Goal: Communication & Community: Answer question/provide support

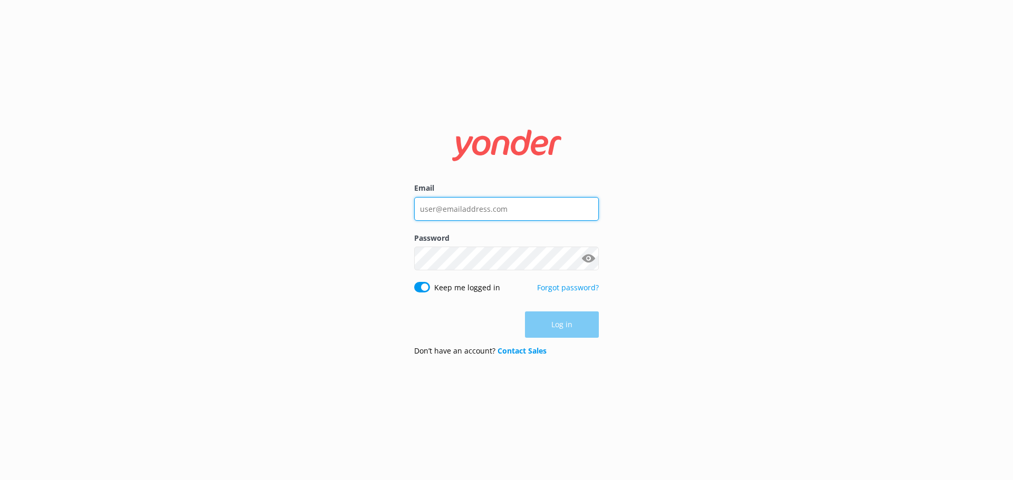
type input "[PERSON_NAME][EMAIL_ADDRESS][DOMAIN_NAME]"
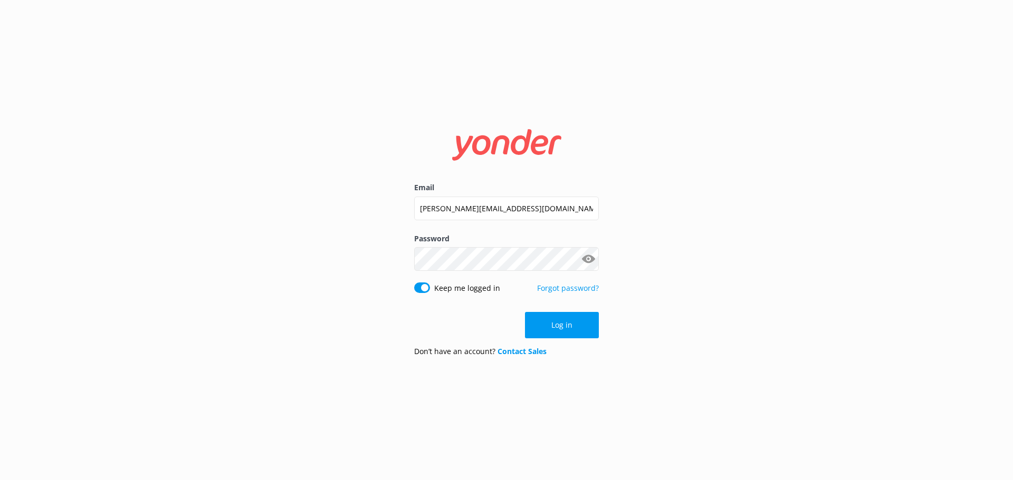
click at [563, 321] on div "Log in" at bounding box center [506, 325] width 185 height 26
click at [563, 321] on button "Log in" at bounding box center [562, 325] width 74 height 26
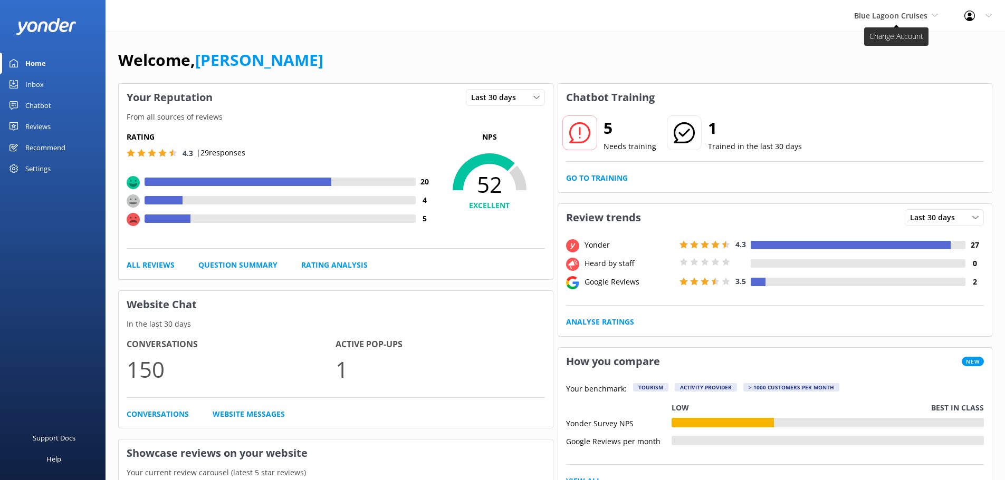
click at [884, 14] on span "Blue Lagoon Cruises" at bounding box center [890, 16] width 73 height 10
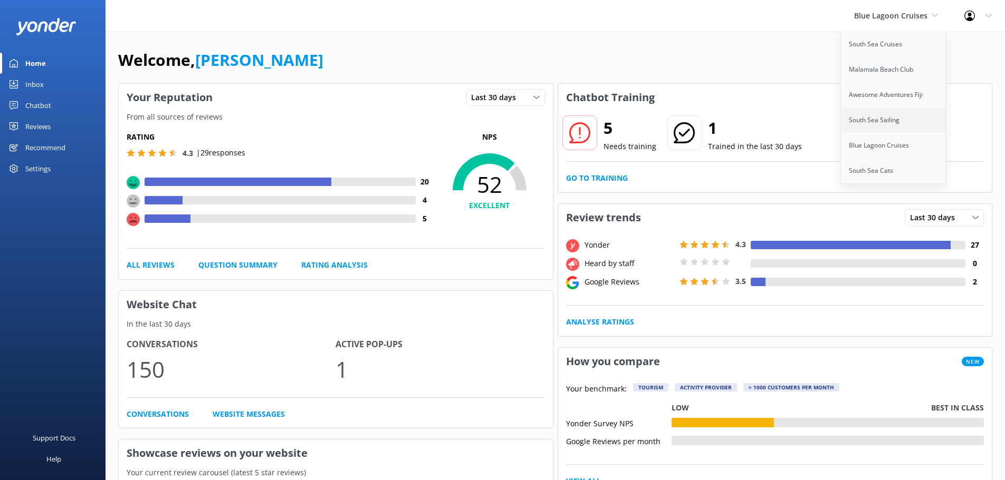
click at [876, 129] on link "South Sea Sailing" at bounding box center [893, 120] width 105 height 25
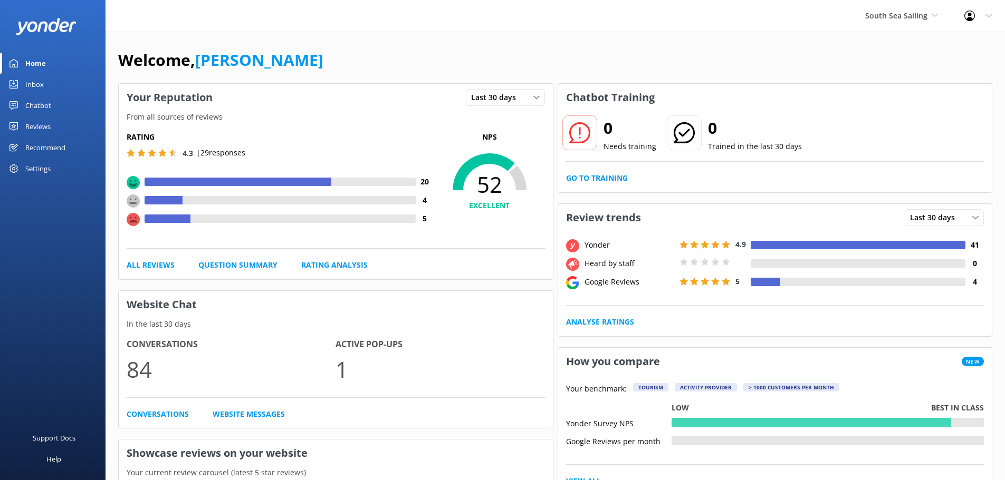
click at [39, 128] on div "Reviews" at bounding box center [37, 126] width 25 height 21
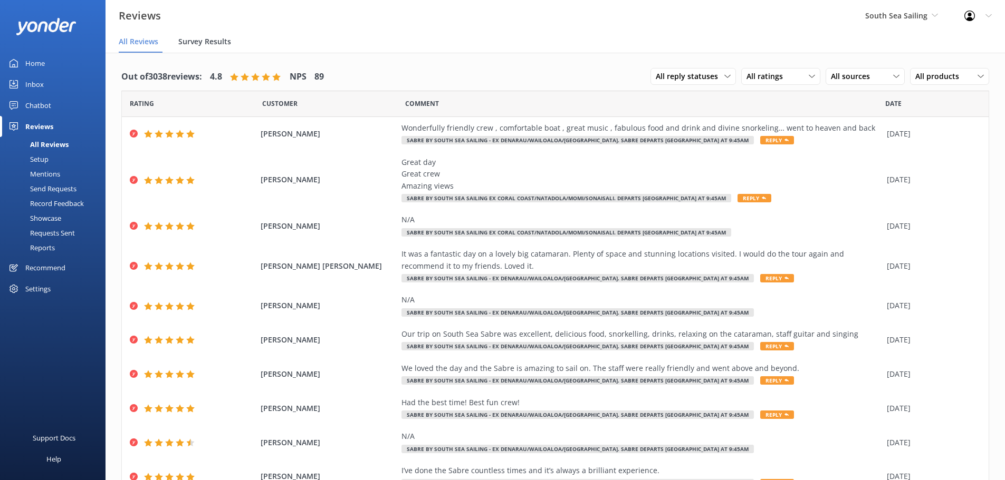
click at [228, 41] on span "Survey Results" at bounding box center [204, 41] width 53 height 11
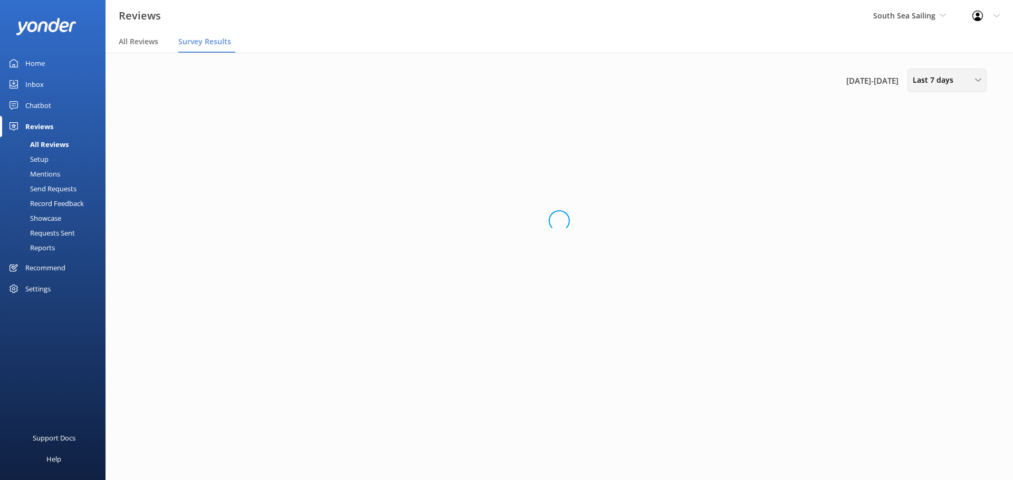
click at [942, 79] on span "Last 7 days" at bounding box center [935, 80] width 47 height 12
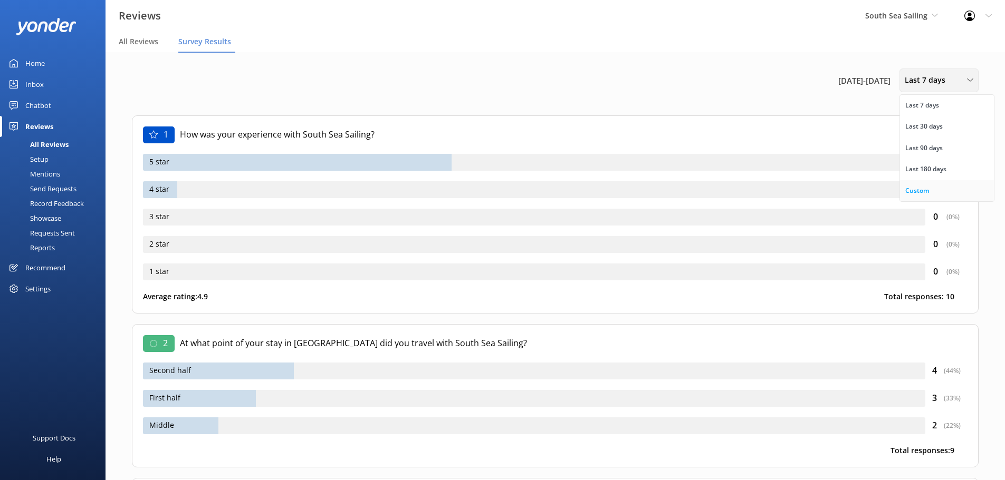
click at [946, 191] on link "Custom" at bounding box center [947, 190] width 94 height 21
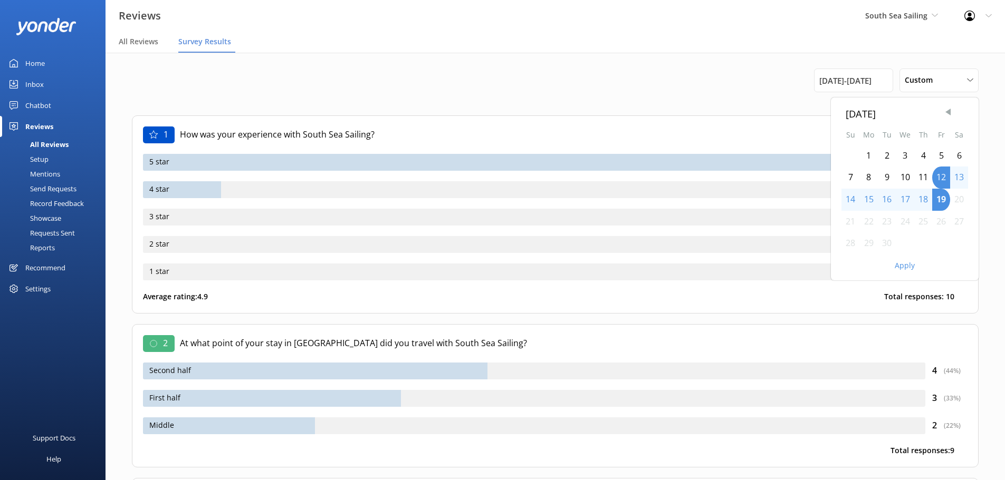
drag, startPoint x: 943, startPoint y: 109, endPoint x: 948, endPoint y: 112, distance: 6.4
click at [943, 110] on div "September 2025 Su Mo Tu We Th Fr Sa 1 2 3 4 5 6 7 8 9 10 11 12 13 14 15 16 17 1…" at bounding box center [905, 189] width 148 height 183
click at [949, 112] on span "Previous Month" at bounding box center [948, 112] width 11 height 11
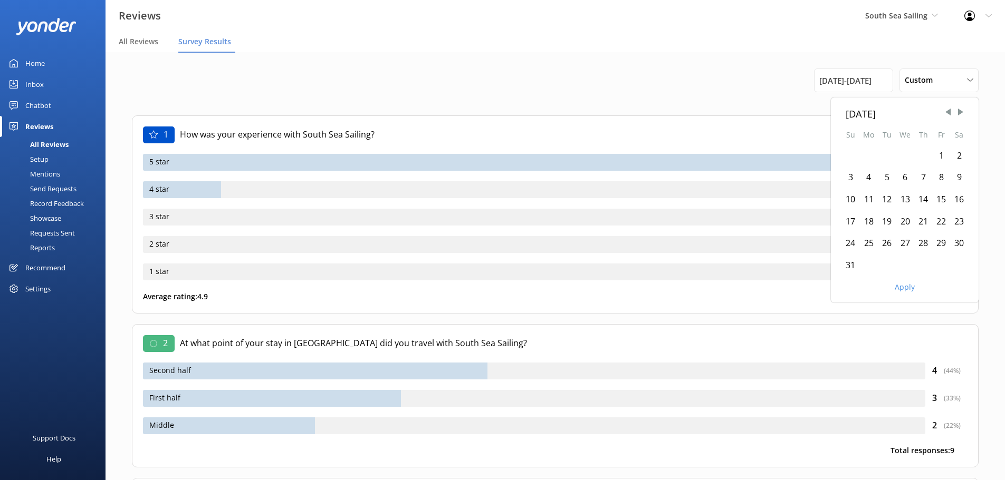
click at [941, 157] on div "1" at bounding box center [941, 156] width 18 height 22
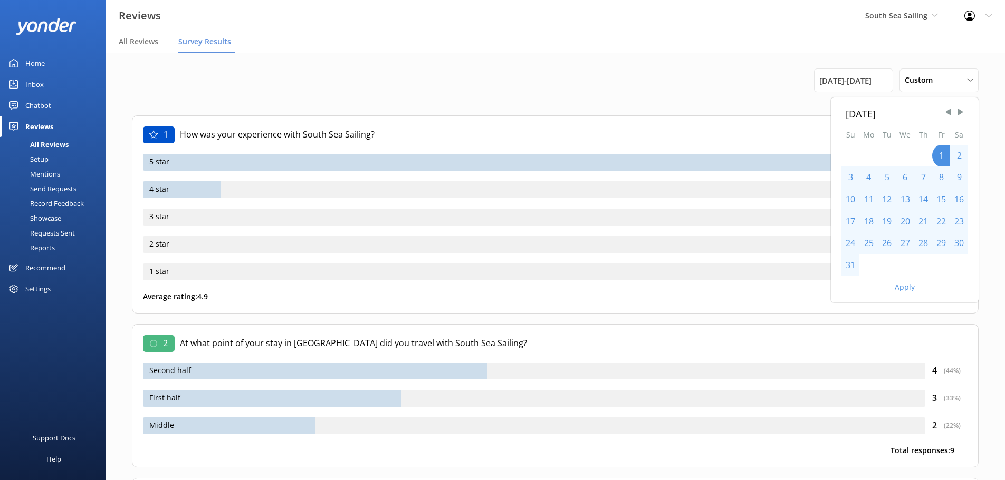
click at [852, 272] on div "31" at bounding box center [850, 266] width 18 height 22
click at [909, 288] on button "Apply" at bounding box center [905, 287] width 20 height 7
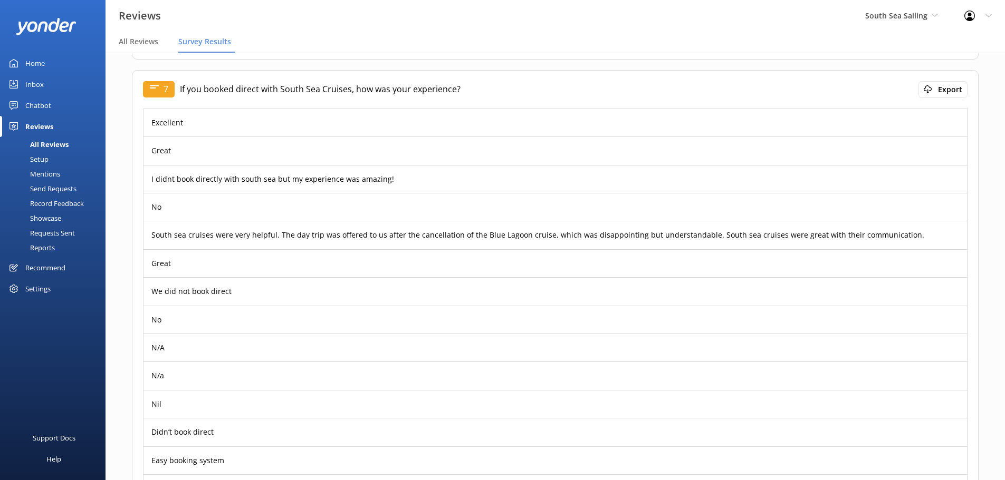
scroll to position [1688, 0]
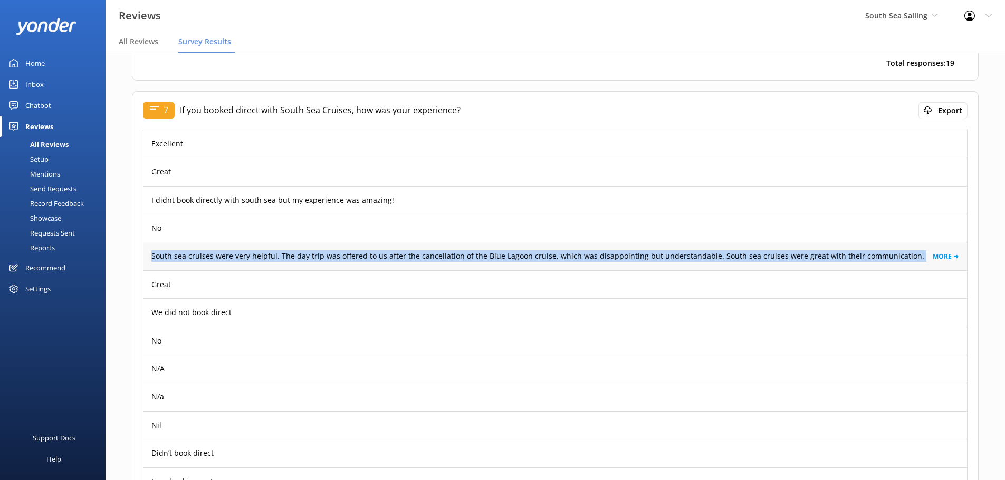
drag, startPoint x: 149, startPoint y: 258, endPoint x: 914, endPoint y: 256, distance: 764.8
click at [914, 256] on div "South sea cruises were very helpful. The day trip was offered to us after the c…" at bounding box center [554, 256] width 823 height 28
copy p "South sea cruises were very helpful. The day trip was offered to us after the c…"
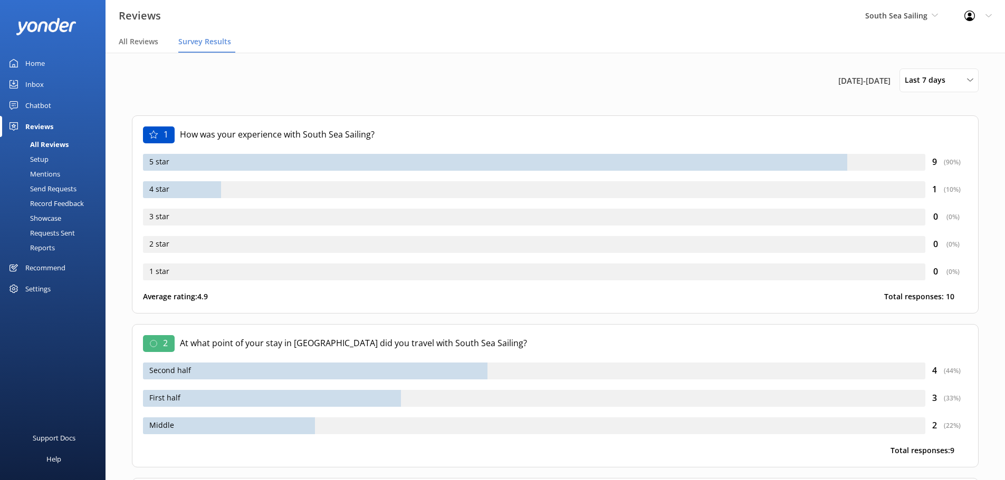
scroll to position [1302, 0]
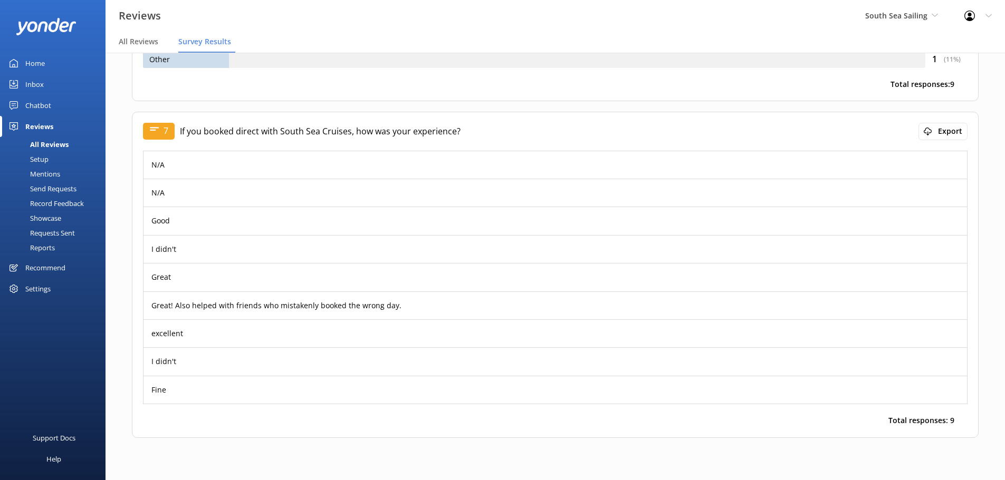
click at [921, 86] on p "Total responses: 9" at bounding box center [922, 85] width 64 height 12
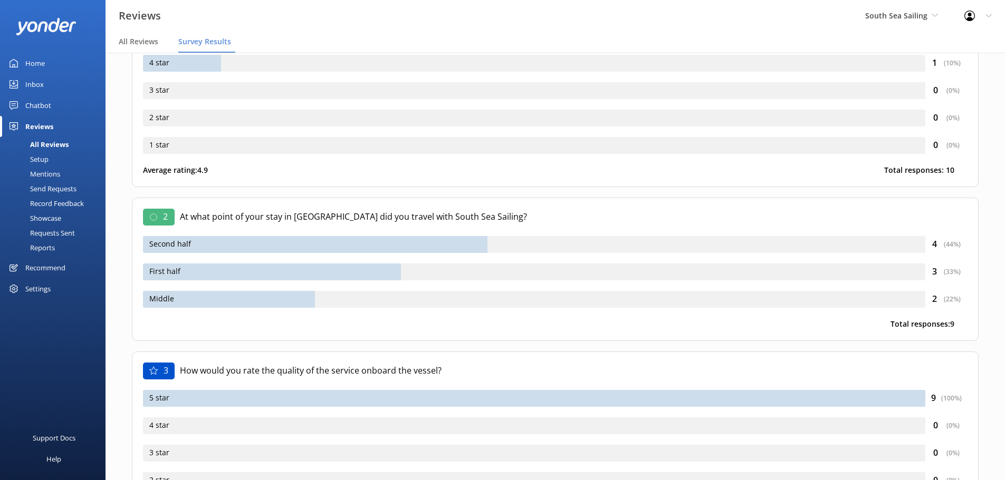
scroll to position [0, 0]
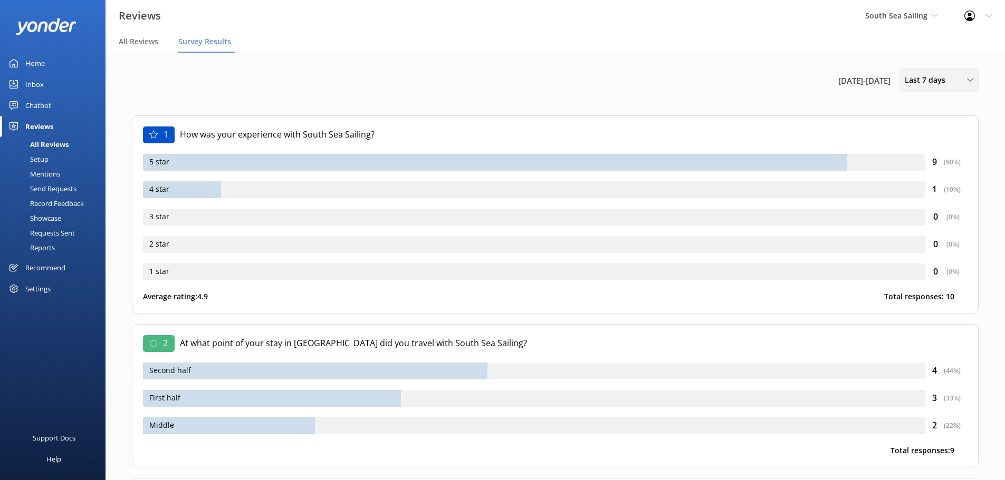
click at [928, 82] on span "Last 7 days" at bounding box center [928, 80] width 47 height 12
click at [916, 187] on div "Custom" at bounding box center [917, 191] width 24 height 11
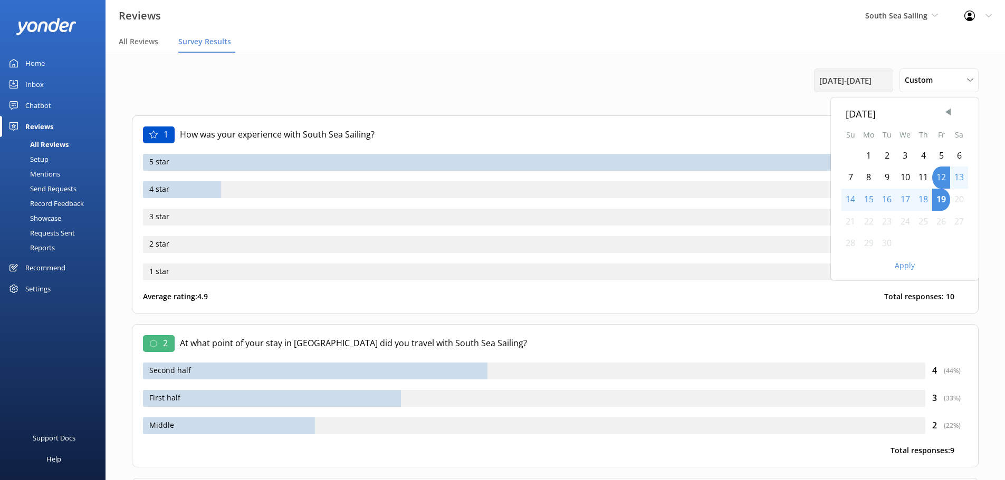
click at [871, 82] on span "[DATE] - [DATE]" at bounding box center [845, 80] width 52 height 13
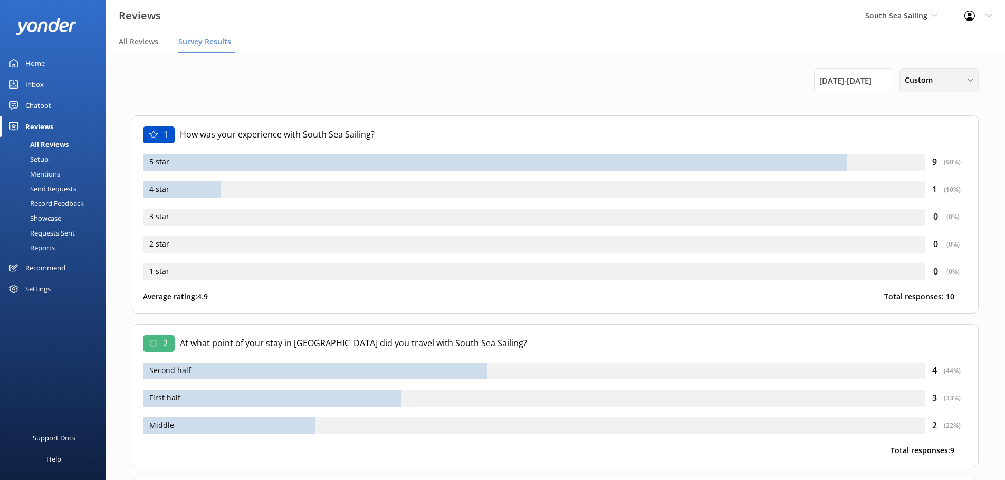
click at [913, 74] on span "Custom" at bounding box center [922, 80] width 34 height 12
click at [926, 187] on div "Custom" at bounding box center [917, 191] width 24 height 11
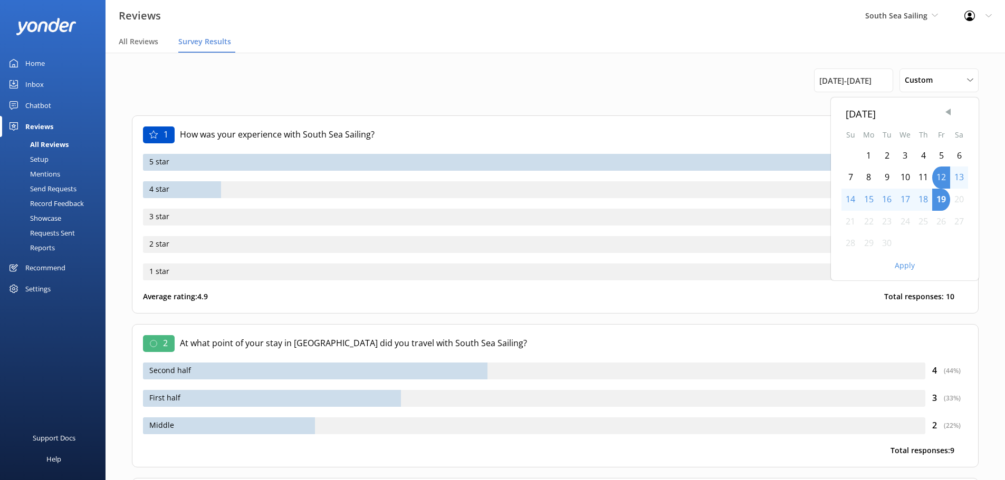
click at [949, 113] on span "Previous Month" at bounding box center [948, 112] width 11 height 11
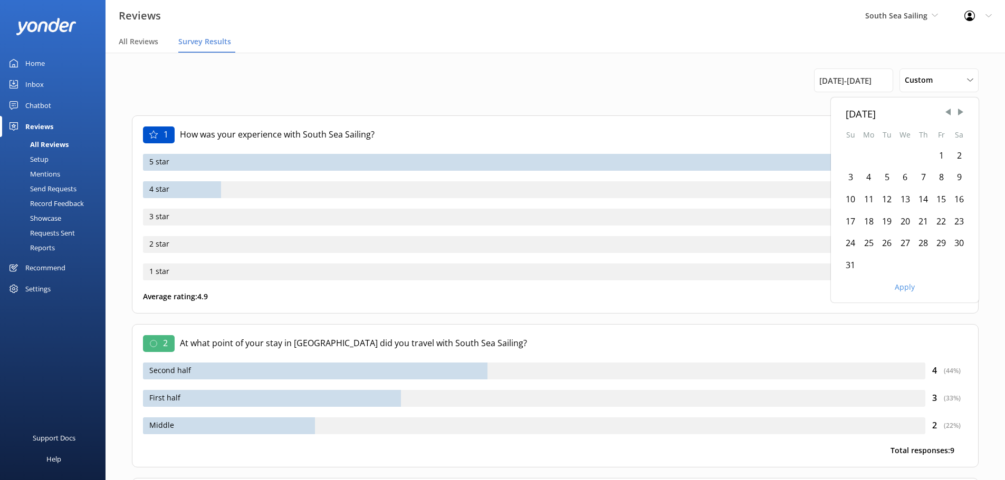
click at [946, 158] on div "1" at bounding box center [941, 156] width 18 height 22
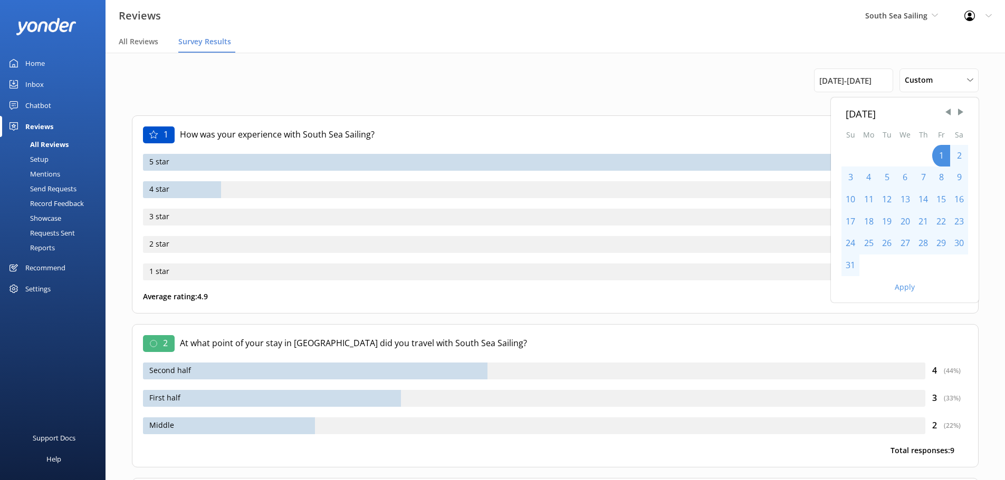
click at [850, 271] on div "31" at bounding box center [850, 266] width 18 height 22
click at [905, 288] on button "Apply" at bounding box center [905, 287] width 20 height 7
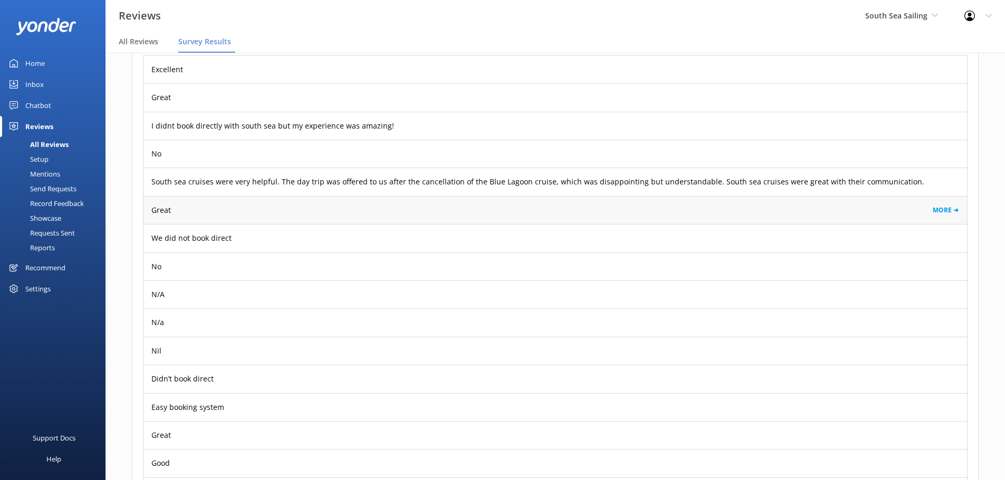
scroll to position [1793, 0]
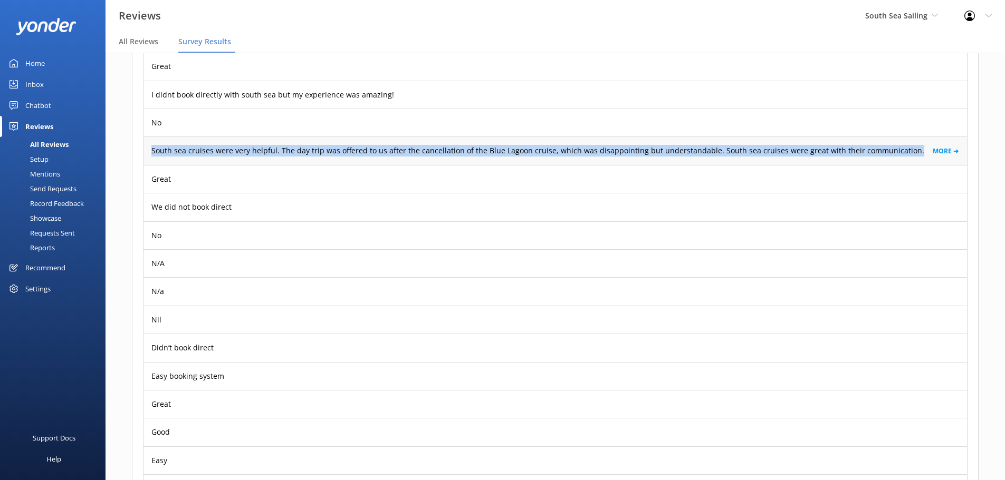
drag, startPoint x: 284, startPoint y: 152, endPoint x: 899, endPoint y: 157, distance: 615.0
click at [899, 157] on div "South sea cruises were very helpful. The day trip was offered to us after the c…" at bounding box center [554, 151] width 823 height 28
copy p "South sea cruises were very helpful. The day trip was offered to us after the c…"
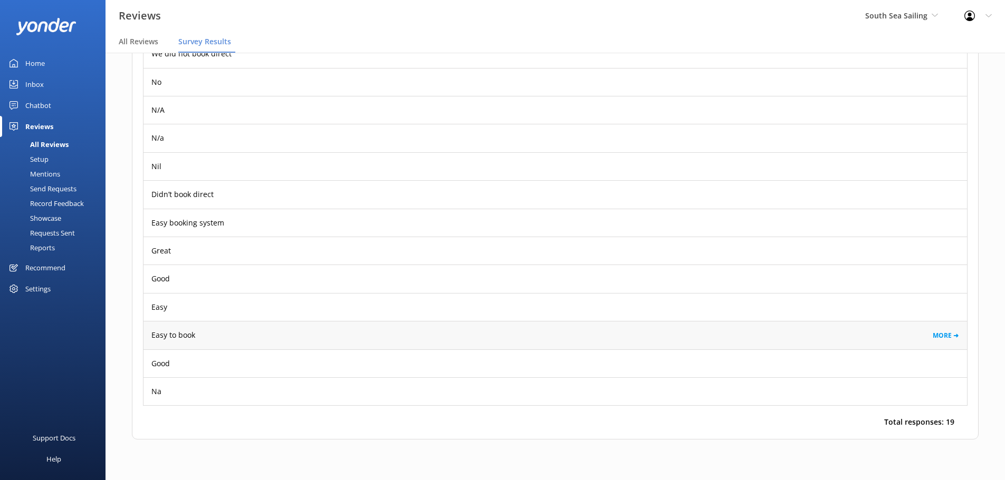
scroll to position [1948, 0]
click at [145, 42] on span "All Reviews" at bounding box center [139, 41] width 40 height 11
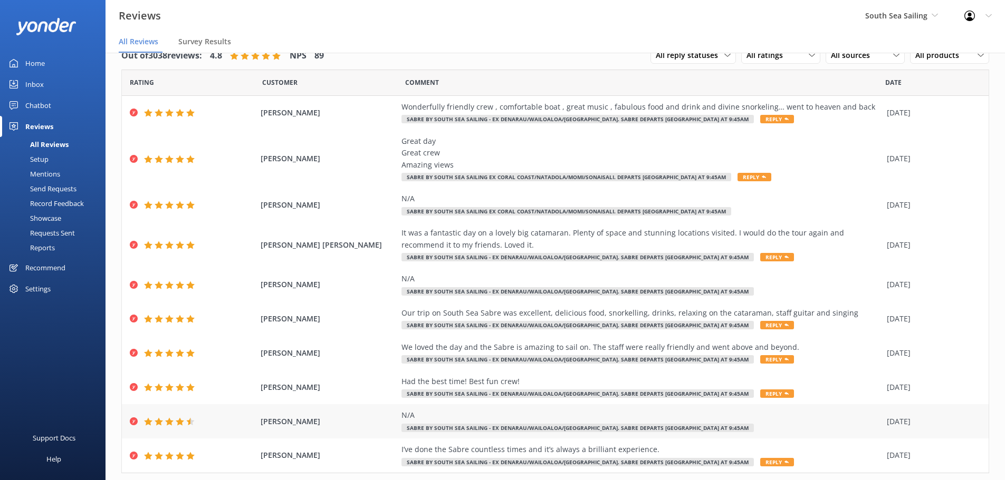
scroll to position [49, 0]
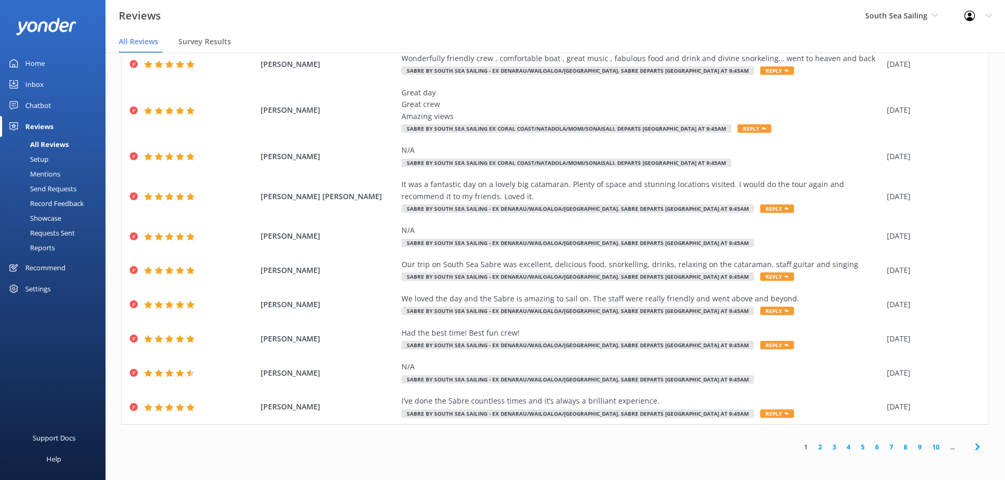
click at [855, 448] on link "5" at bounding box center [862, 448] width 14 height 10
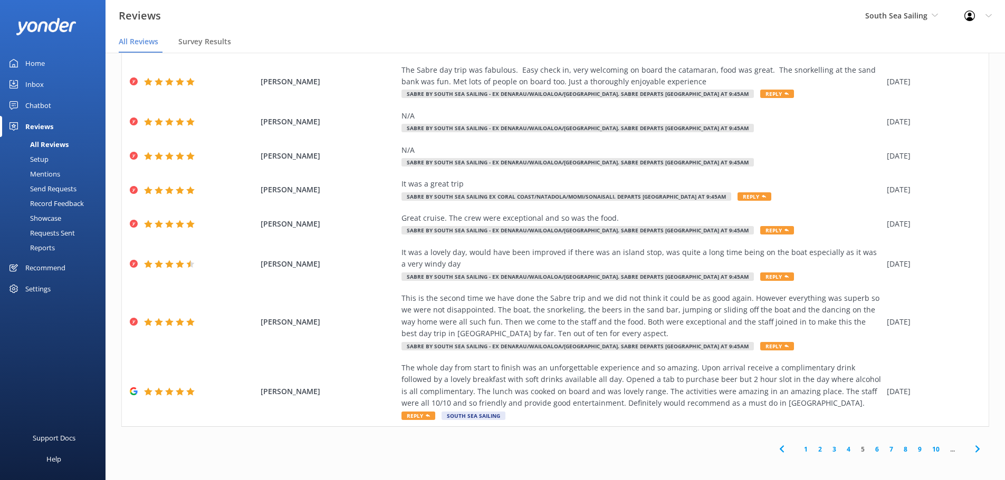
scroll to position [108, 0]
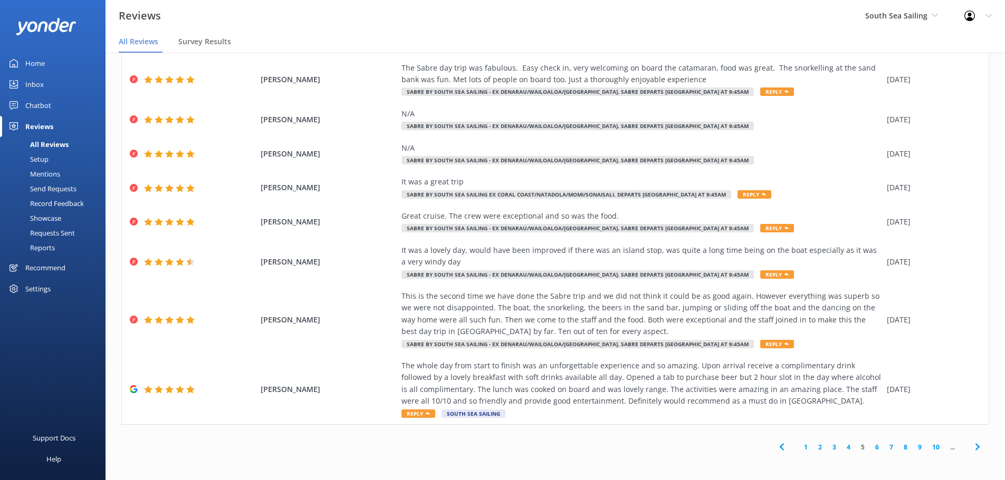
click at [829, 448] on link "3" at bounding box center [834, 448] width 14 height 10
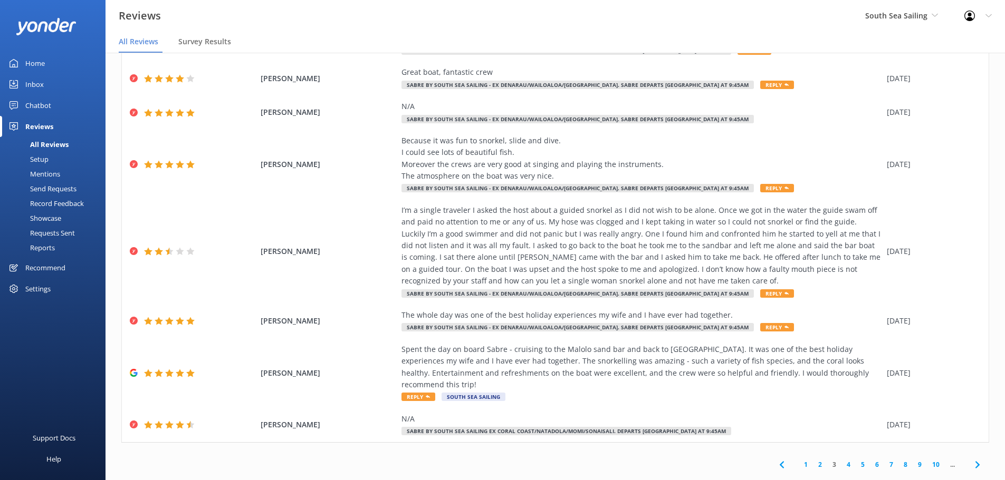
scroll to position [143, 0]
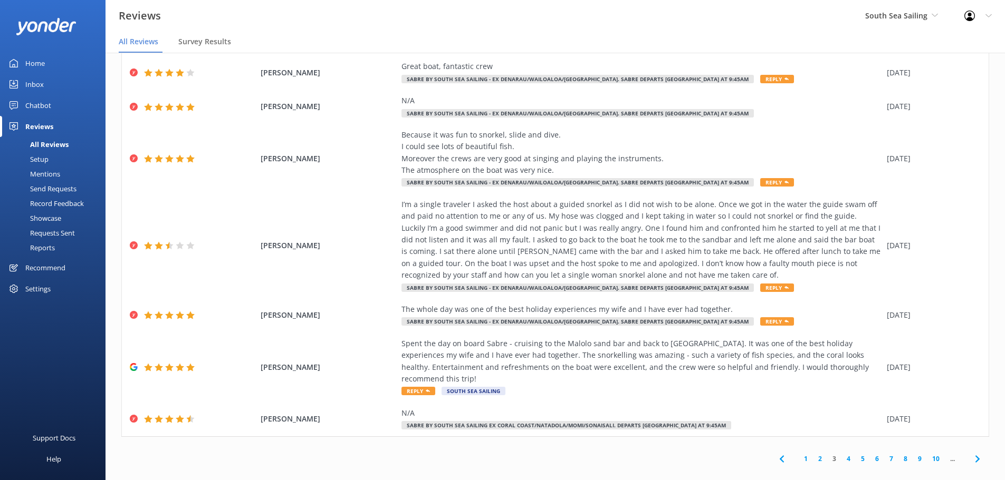
click at [841, 454] on link "4" at bounding box center [848, 459] width 14 height 10
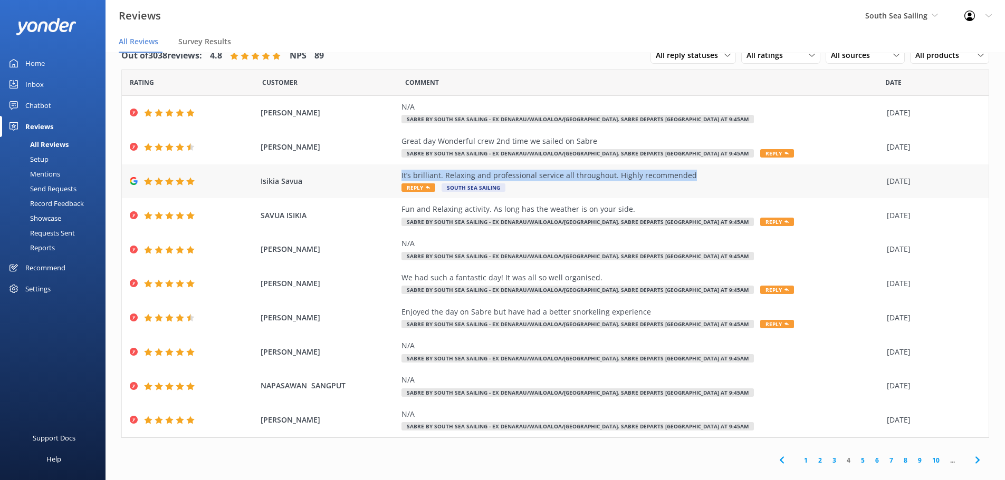
drag, startPoint x: 392, startPoint y: 175, endPoint x: 682, endPoint y: 176, distance: 290.6
click at [682, 176] on div "[PERSON_NAME] It’s brilliant. Relaxing and professional service all throughout.…" at bounding box center [555, 182] width 867 height 34
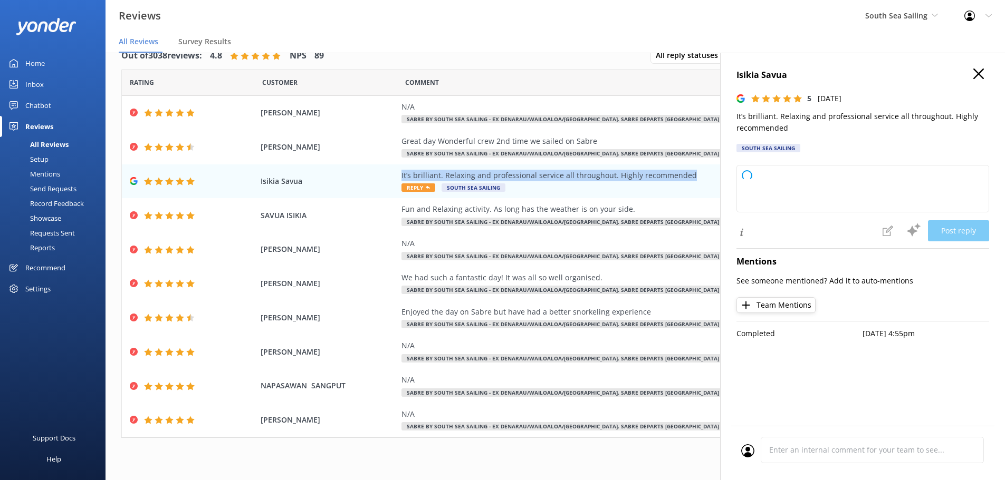
copy div "It’s brilliant. Relaxing and professional service all throughout. Highly recomm…"
type textarea "Thank you so much for your wonderful feedback! We're delighted to hear you enjo…"
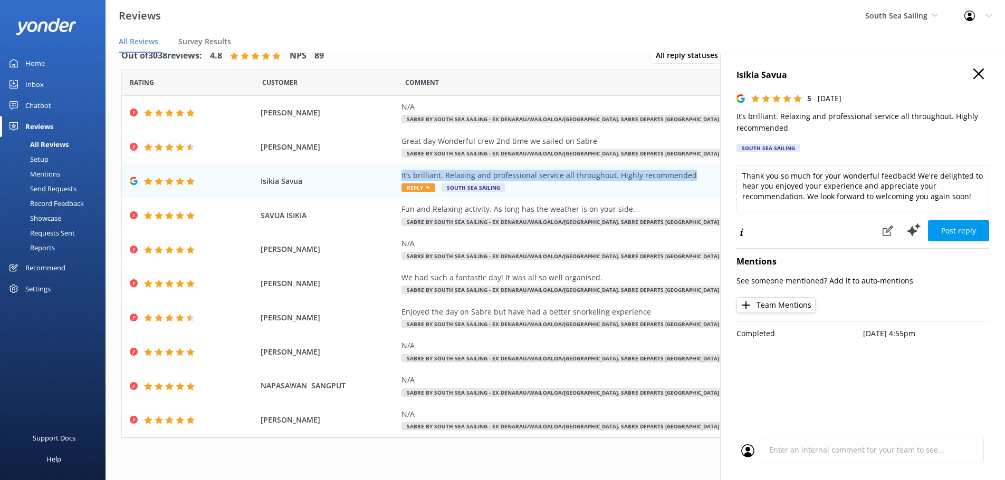
click at [978, 74] on icon "button" at bounding box center [978, 74] width 11 height 11
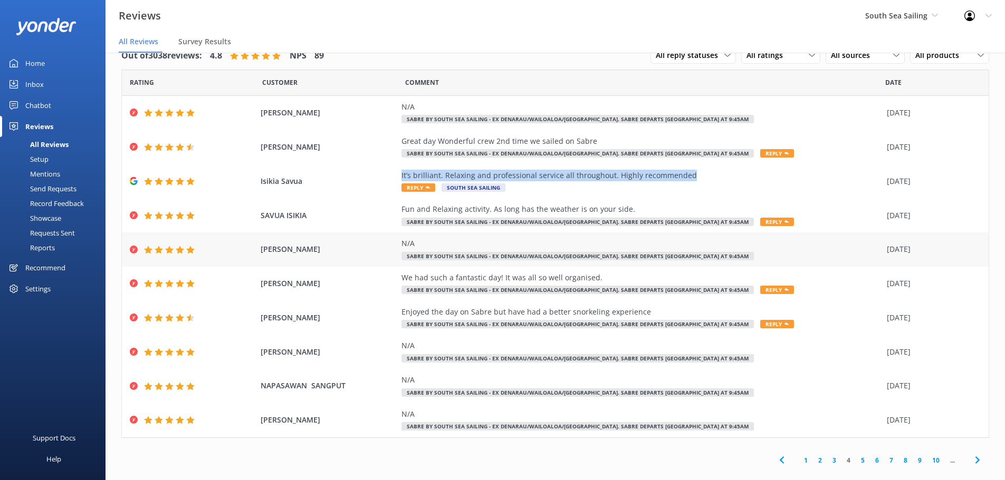
scroll to position [13, 0]
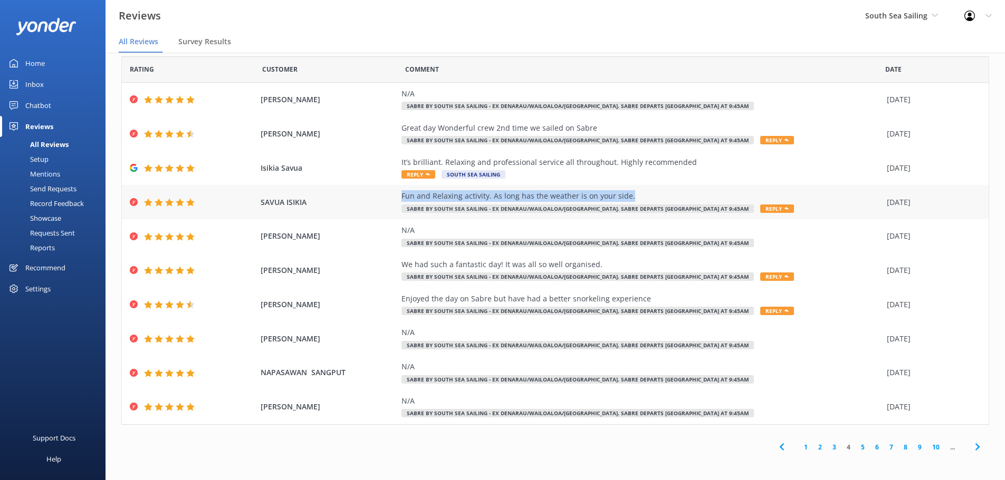
drag, startPoint x: 623, startPoint y: 195, endPoint x: 396, endPoint y: 198, distance: 227.9
click at [396, 198] on div "SAVUA ISIKIA Fun and Relaxing activity. As long has the weather is on your side…" at bounding box center [555, 202] width 867 height 34
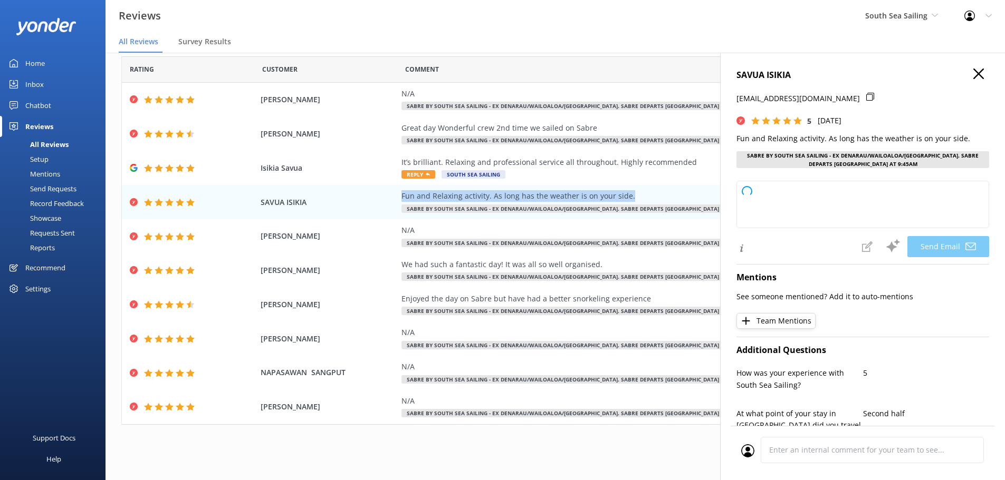
copy div "Fun and Relaxing activity. As long has the weather is on your side."
type textarea "Thank you so much for your wonderful review, Savua! We're glad you enjoyed your…"
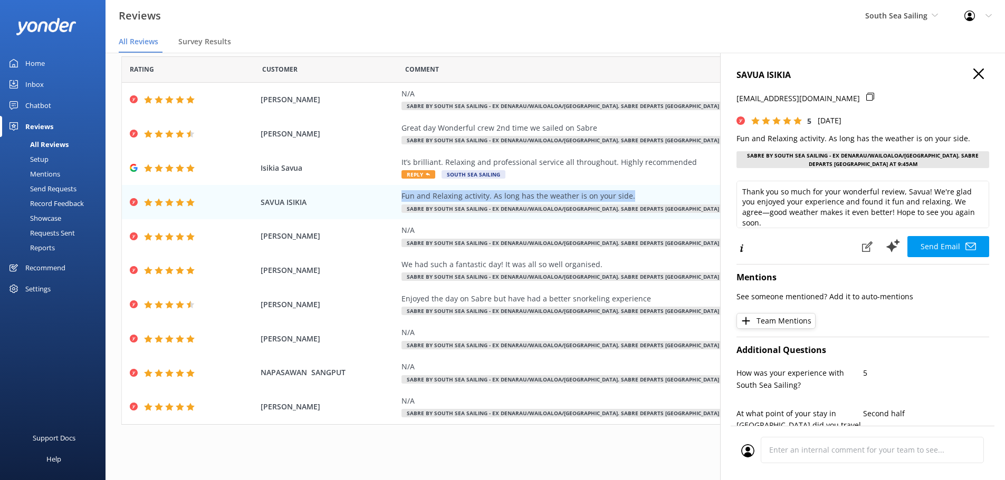
click at [964, 75] on h4 "SAVUA ISIKIA" at bounding box center [862, 76] width 253 height 14
click at [973, 75] on icon "button" at bounding box center [978, 74] width 11 height 11
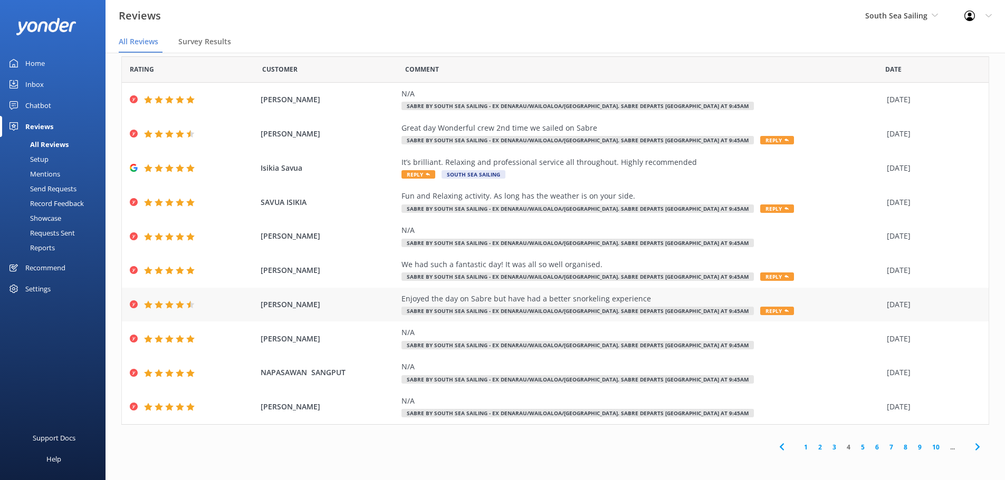
drag, startPoint x: 641, startPoint y: 300, endPoint x: 389, endPoint y: 303, distance: 252.1
click at [389, 303] on div "[PERSON_NAME] Enjoyed the day on Sabre but have had a better snorkeling experie…" at bounding box center [555, 305] width 867 height 34
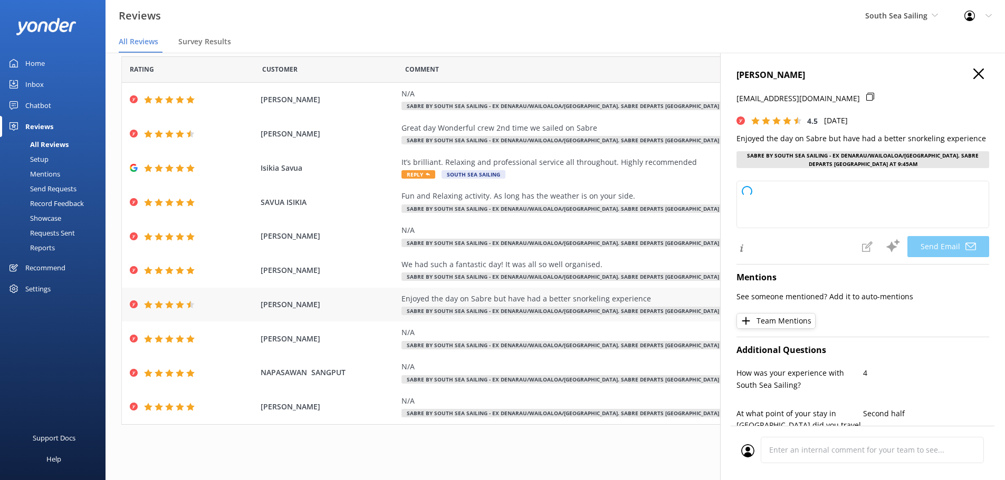
copy div "Enjoyed the day on Sabre but have had a better snorkeling experience"
type textarea "Thank you for your feedback, [PERSON_NAME]! We're glad you enjoyed your day on …"
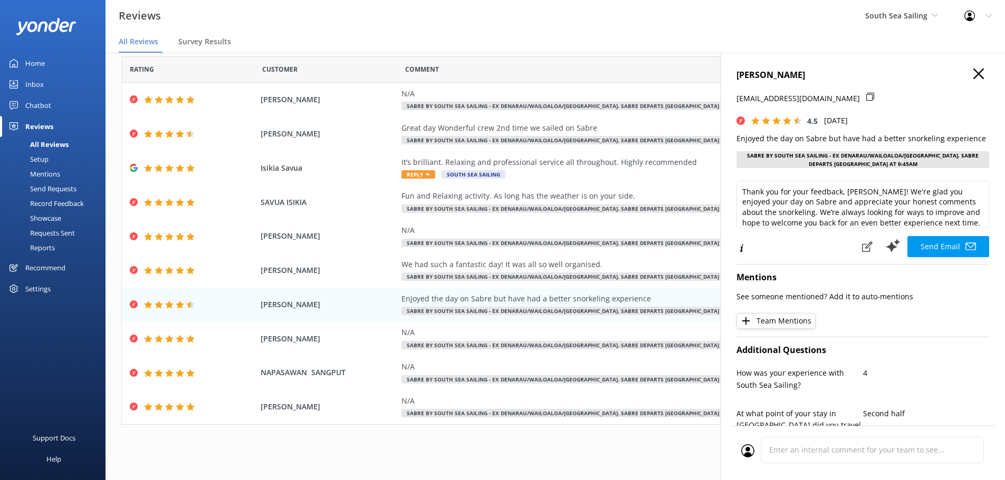
click at [973, 76] on use "button" at bounding box center [978, 74] width 11 height 11
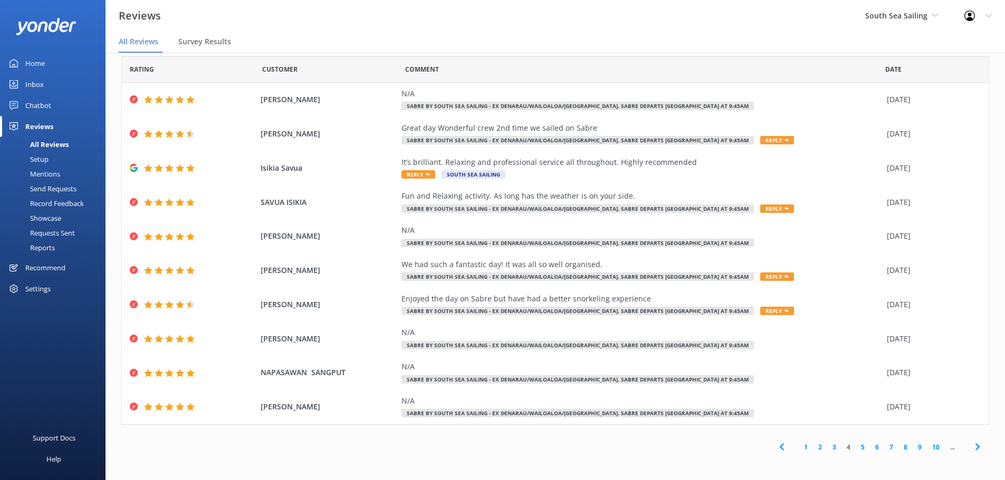
click at [975, 447] on use at bounding box center [977, 447] width 4 height 7
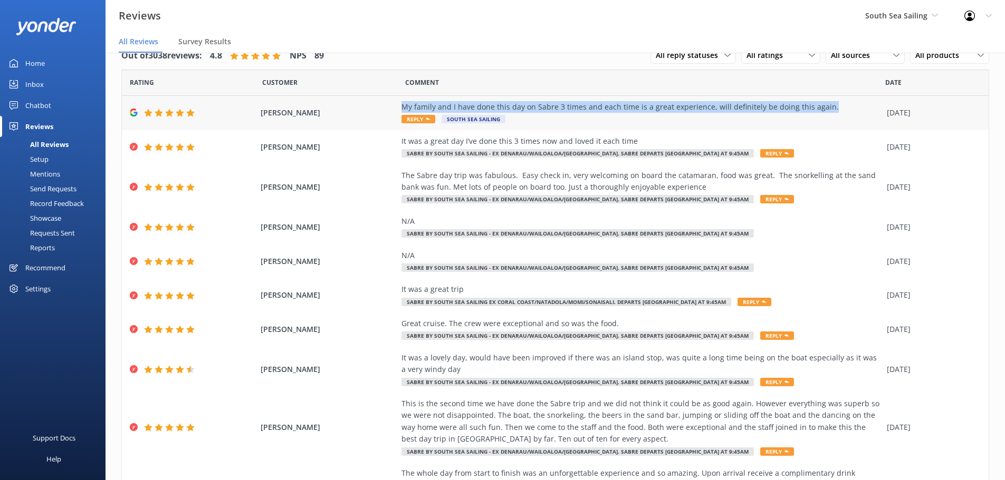
drag, startPoint x: 822, startPoint y: 105, endPoint x: 398, endPoint y: 103, distance: 423.5
click at [401, 103] on div "My family and I have done this day on Sabre 3 times and each time is a great ex…" at bounding box center [641, 107] width 480 height 12
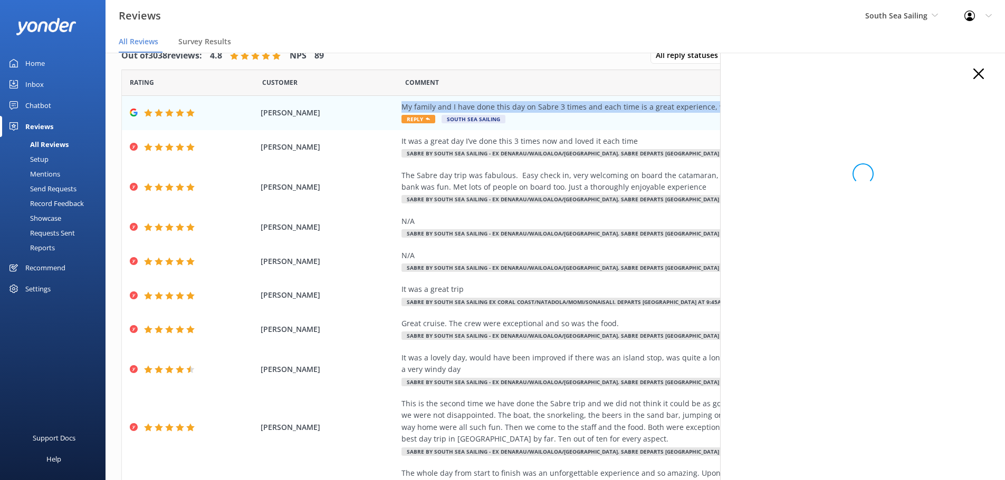
copy div "My family and I have done this day on Sabre 3 times and each time is a great ex…"
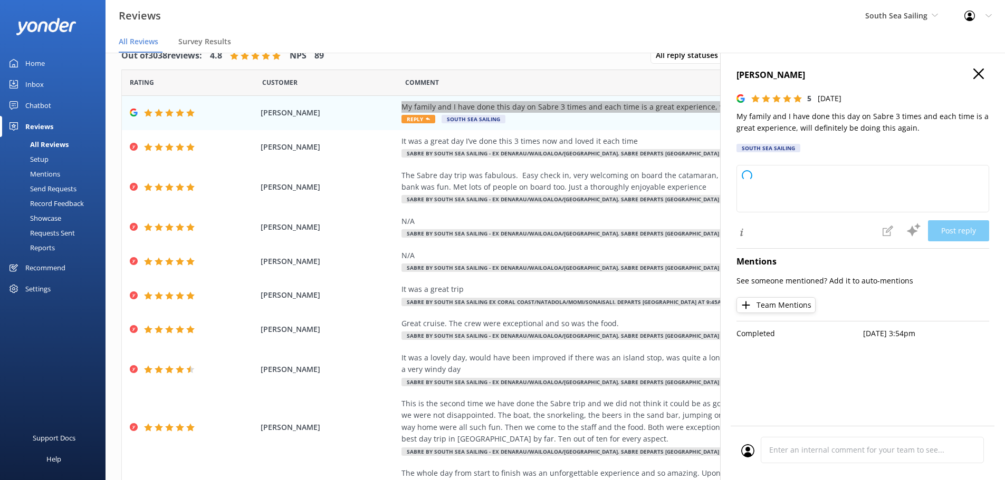
type textarea "Thank you so much for your wonderful feedback! We're thrilled to hear that you …"
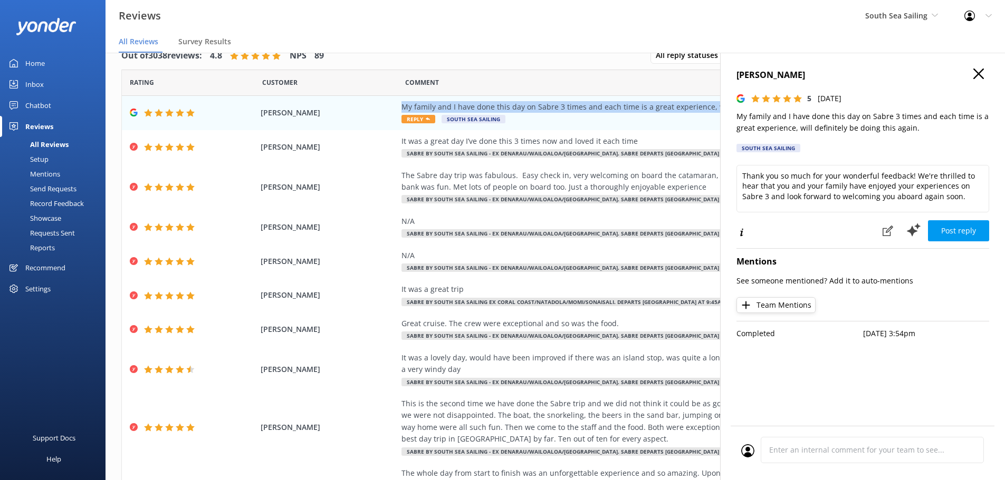
click at [978, 72] on icon "button" at bounding box center [978, 74] width 11 height 11
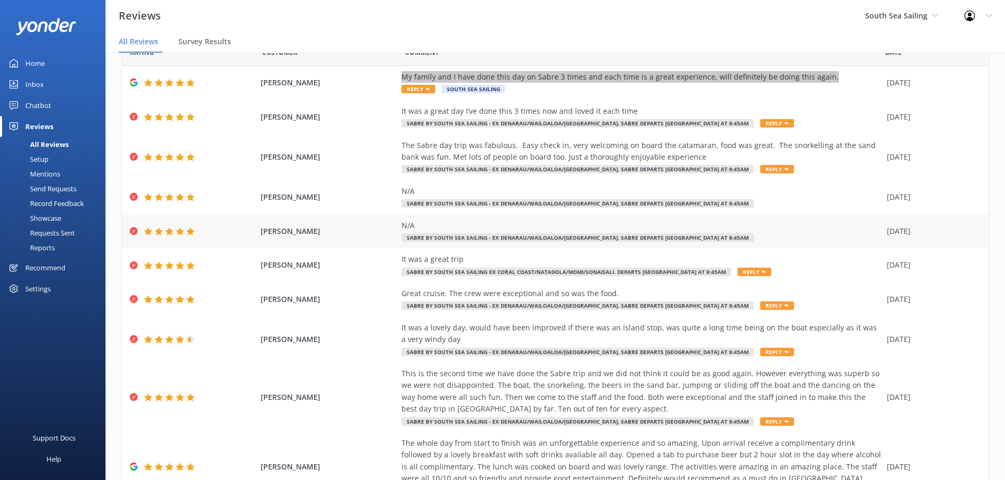
scroll to position [31, 0]
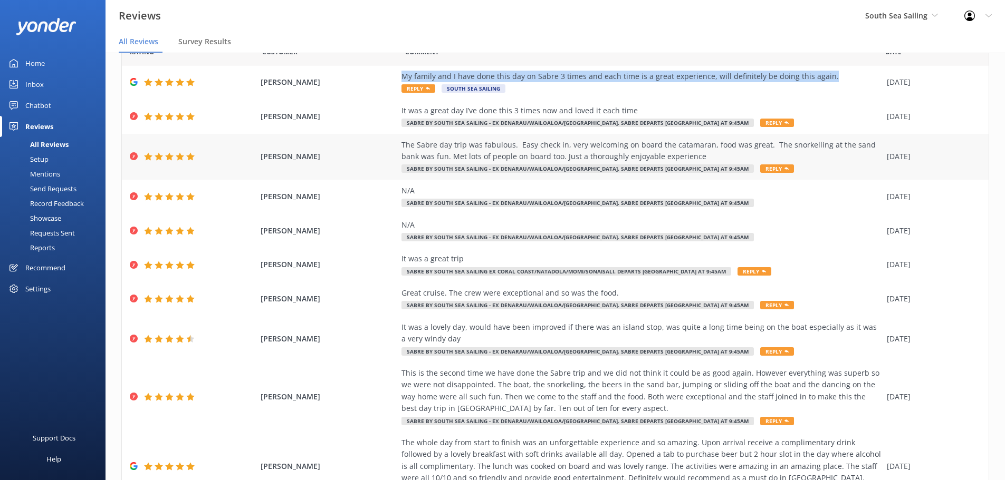
drag, startPoint x: 679, startPoint y: 155, endPoint x: 336, endPoint y: 148, distance: 342.9
click at [336, 148] on div "[PERSON_NAME] The Sabre day trip was fabulous. Easy check in, very welcoming on…" at bounding box center [555, 157] width 867 height 46
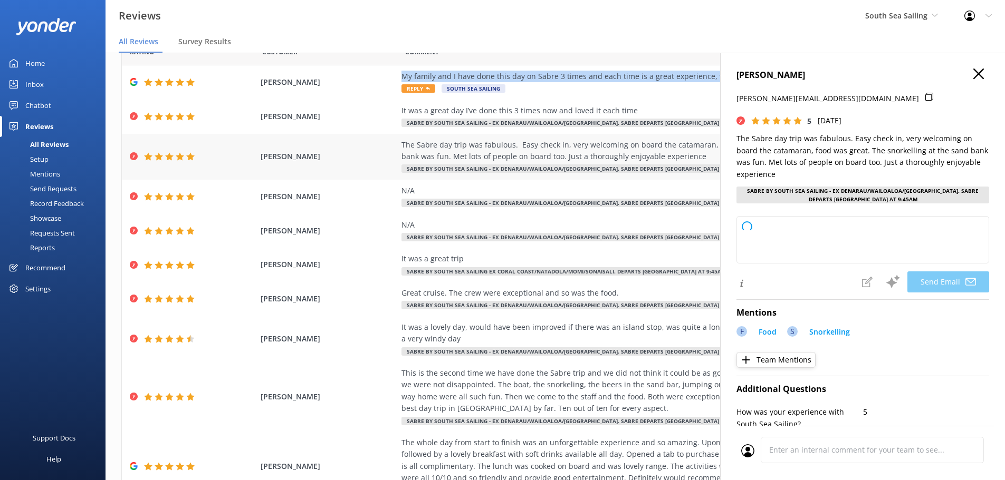
copy div "The Sabre day trip was fabulous. Easy check in, very welcoming on board the cat…"
type textarea "Thank you so much, [PERSON_NAME], for your wonderful review! We're delighted to…"
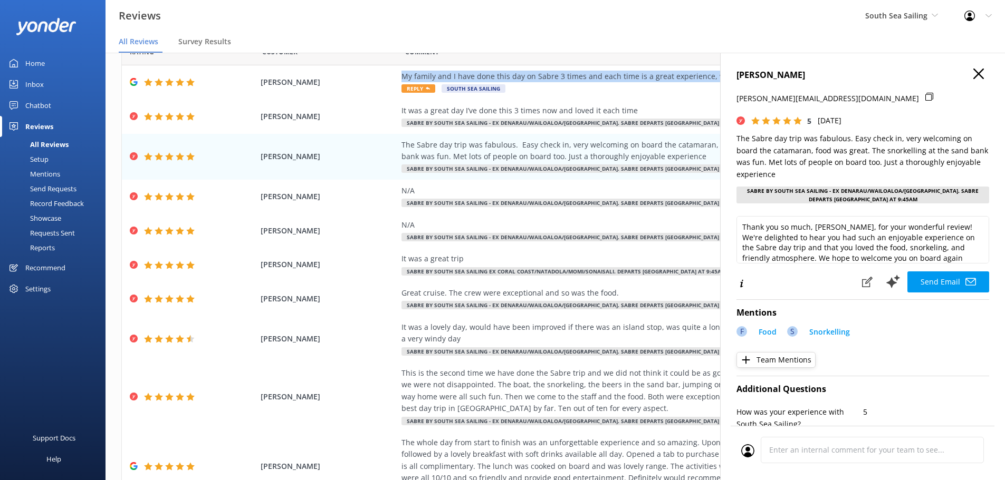
click at [973, 75] on icon "button" at bounding box center [978, 74] width 11 height 11
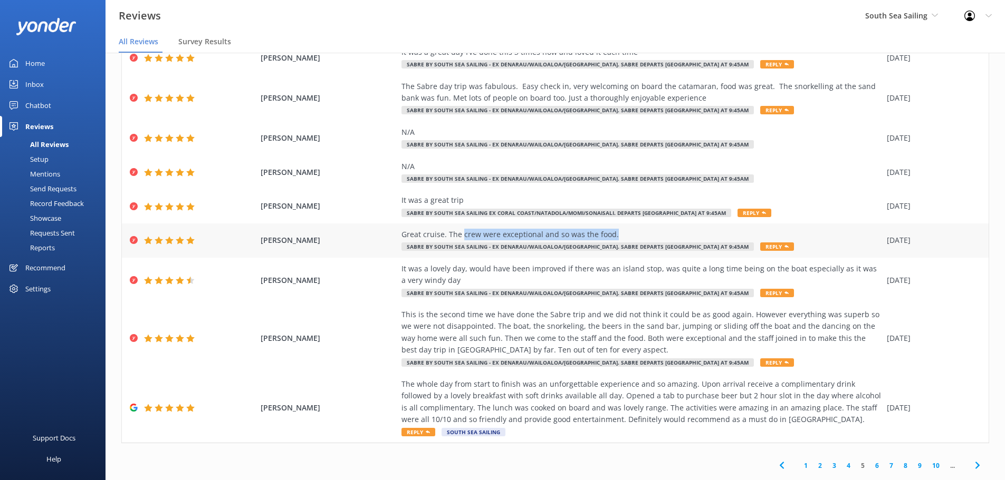
scroll to position [89, 0]
drag, startPoint x: 608, startPoint y: 230, endPoint x: 452, endPoint y: 237, distance: 156.3
click at [452, 237] on div "Great cruise. The crew were exceptional and so was the food." at bounding box center [641, 235] width 480 height 12
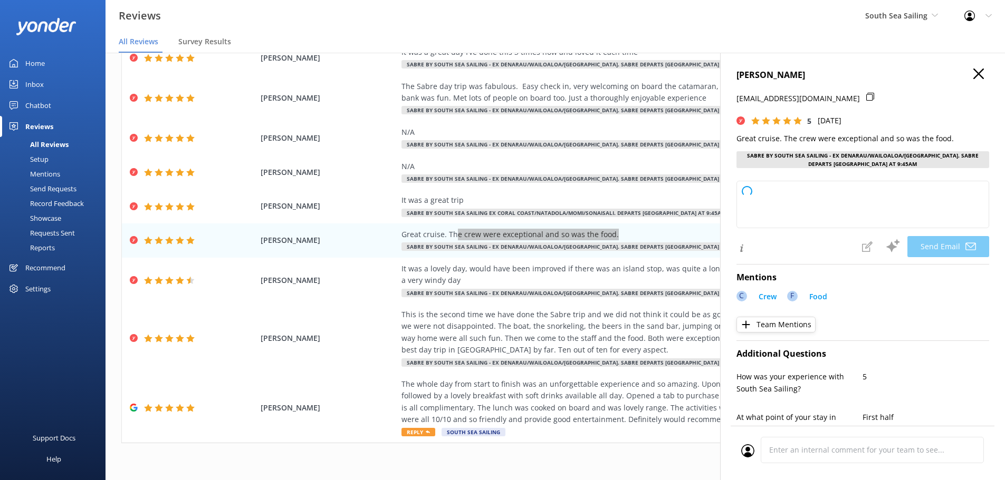
type textarea "Thank you so much for your wonderful review, [PERSON_NAME]! We're delighted to …"
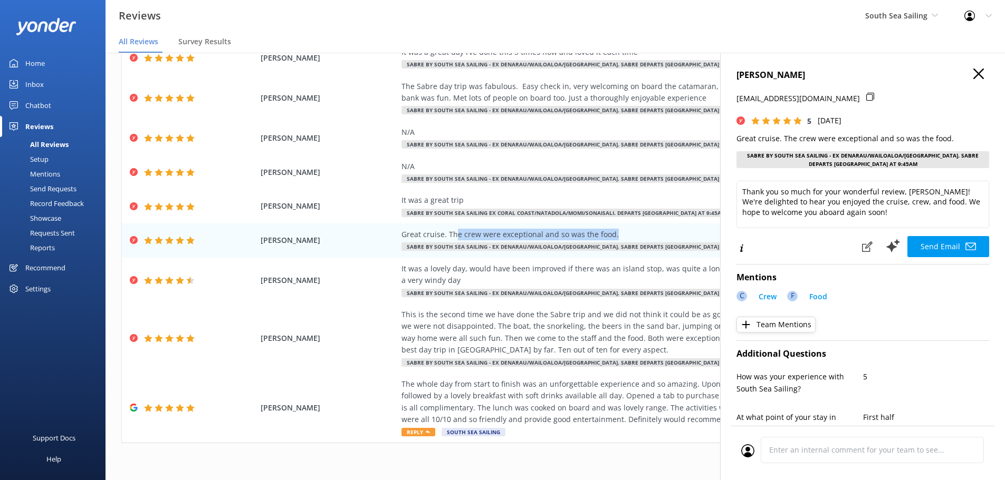
click at [973, 76] on use "button" at bounding box center [978, 74] width 11 height 11
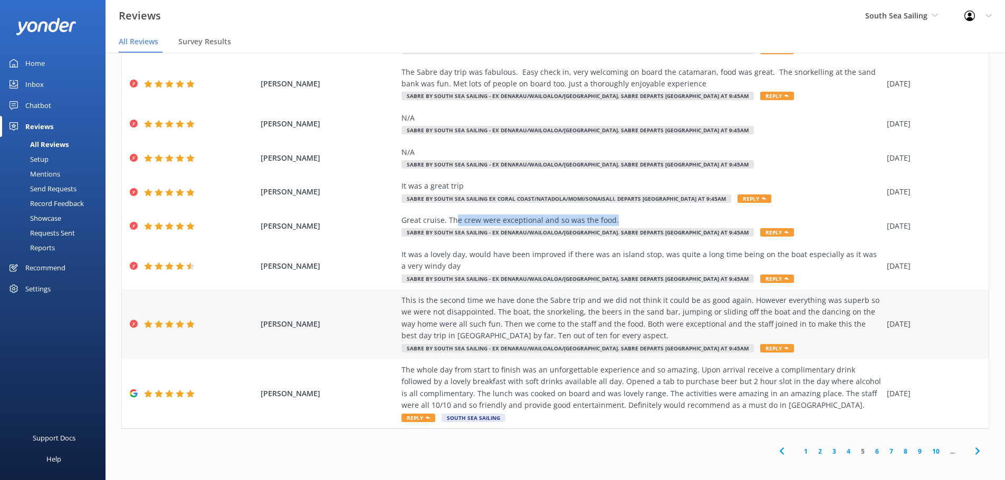
scroll to position [108, 0]
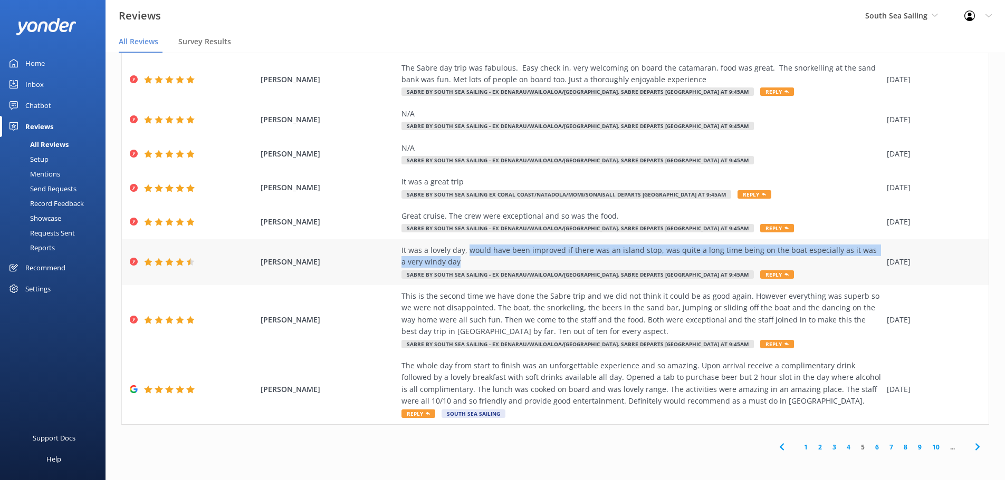
drag, startPoint x: 432, startPoint y: 263, endPoint x: 461, endPoint y: 253, distance: 31.2
click at [461, 253] on div "It was a lovely day, would have been improved if there was an island stop, was …" at bounding box center [641, 257] width 480 height 24
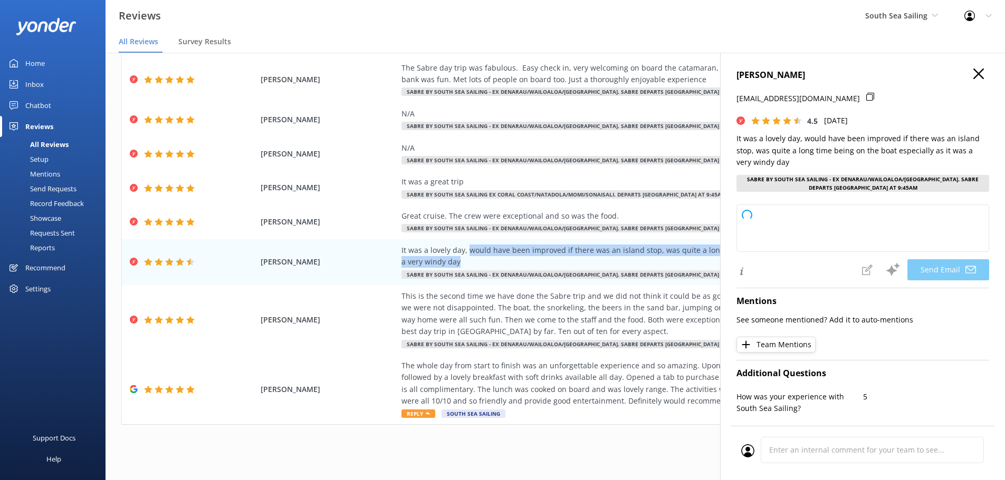
copy div "would have been improved if there was an island stop, was quite a long time bei…"
type textarea "Thank you so much for your feedback, [PERSON_NAME]! We're glad you had a lovely…"
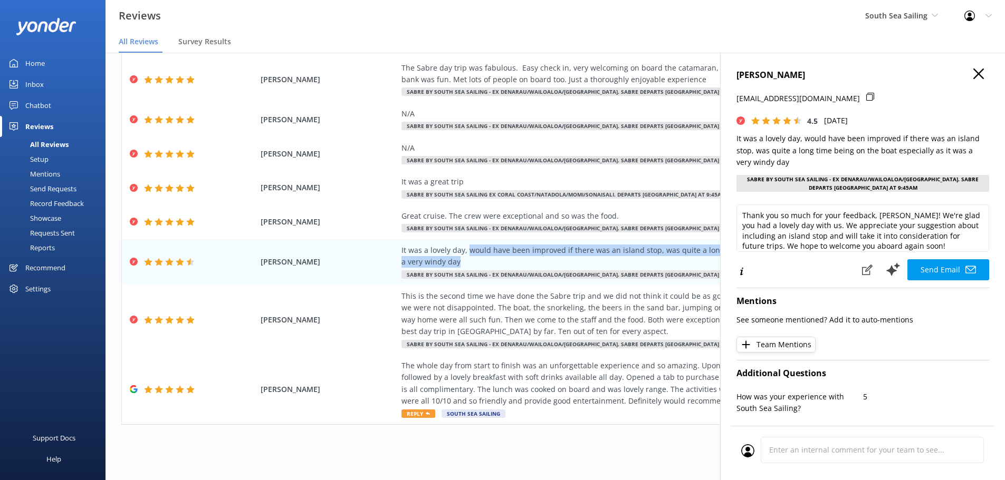
click at [973, 76] on icon "button" at bounding box center [978, 74] width 11 height 11
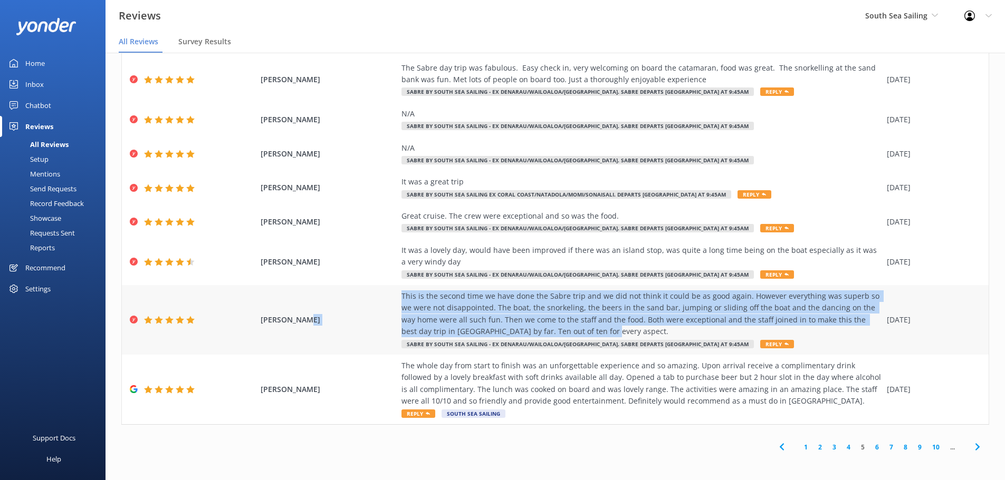
drag, startPoint x: 552, startPoint y: 330, endPoint x: 373, endPoint y: 315, distance: 180.0
click at [373, 315] on div "[PERSON_NAME] This is the second time we have done the Sabre trip and we did no…" at bounding box center [555, 320] width 867 height 70
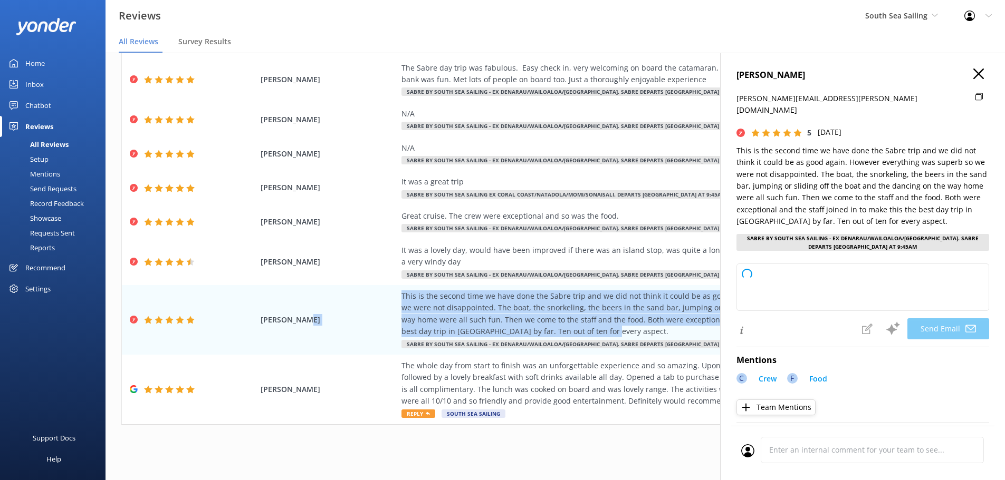
type textarea "Dear [PERSON_NAME], Thank you so much for your wonderful review and for joining…"
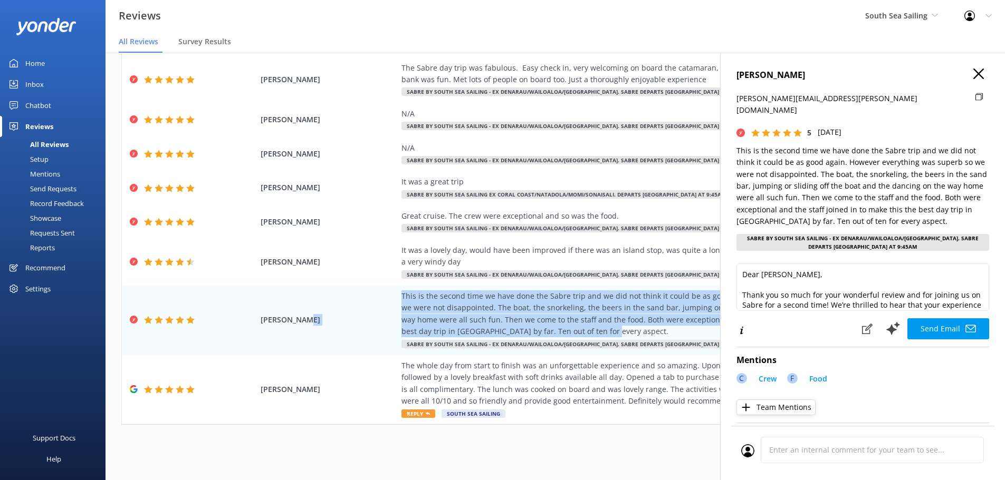
click at [973, 77] on icon "button" at bounding box center [978, 74] width 11 height 11
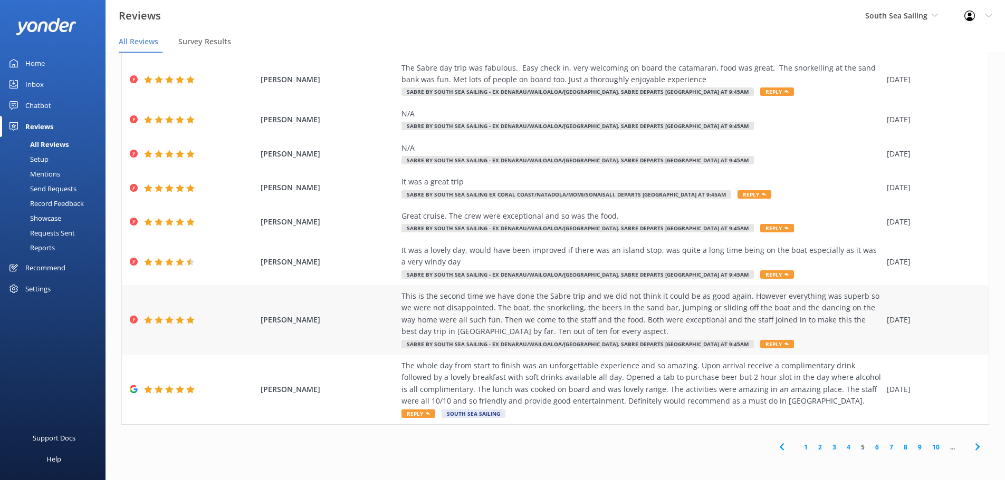
drag, startPoint x: 472, startPoint y: 338, endPoint x: 405, endPoint y: 299, distance: 77.3
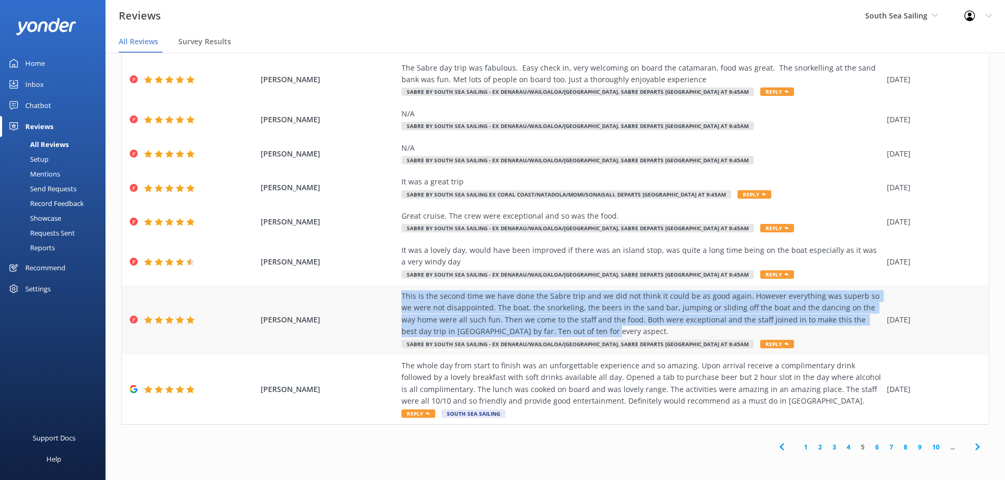
drag, startPoint x: 405, startPoint y: 299, endPoint x: 561, endPoint y: 334, distance: 159.6
click at [561, 334] on div "[PERSON_NAME] This is the second time we have done the Sabre trip and we did no…" at bounding box center [555, 320] width 867 height 70
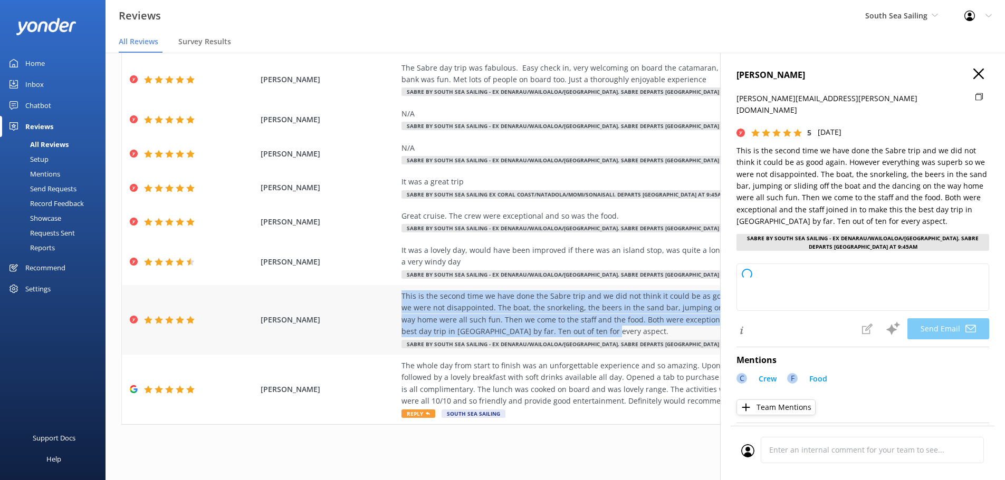
copy div "This is the second time we have done the Sabre trip and we did not think it cou…"
type textarea "Dear [PERSON_NAME], Thank you so much for your wonderful review and for joining…"
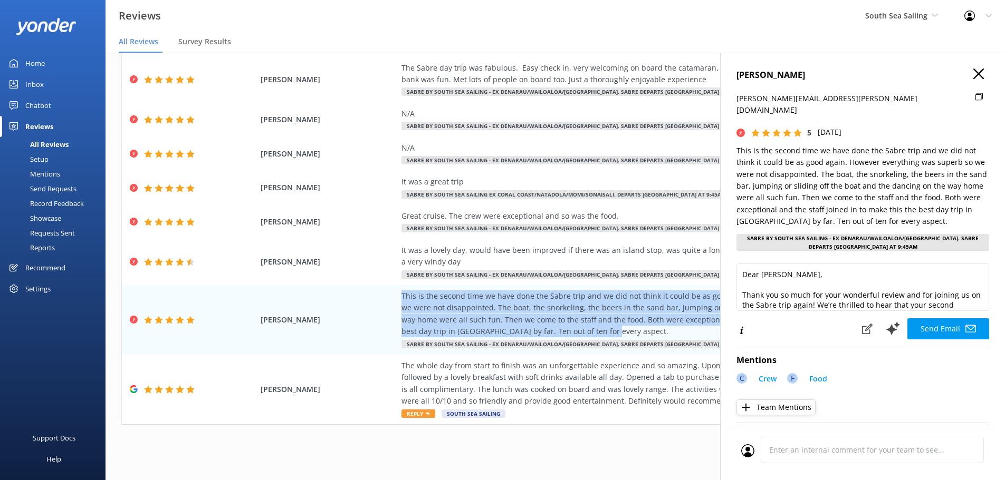
click at [973, 74] on icon "button" at bounding box center [978, 74] width 11 height 11
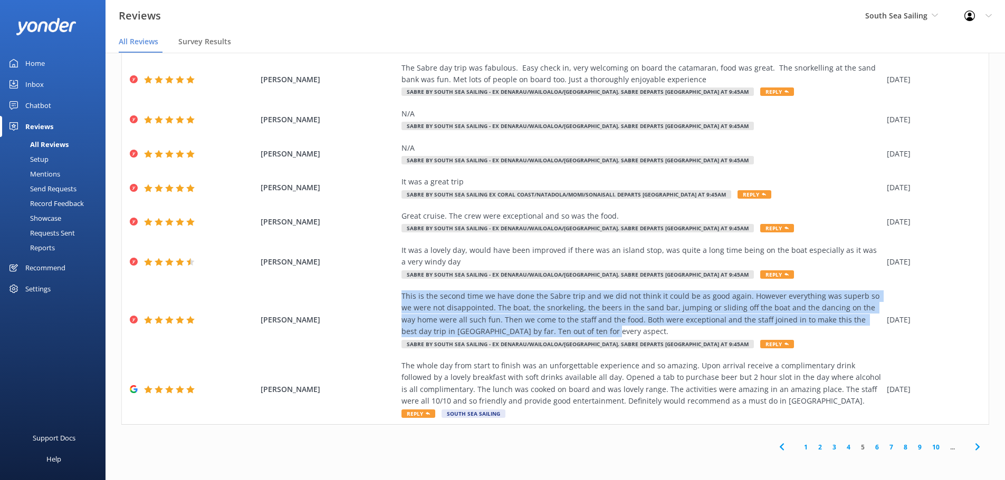
click at [973, 446] on icon at bounding box center [977, 447] width 13 height 13
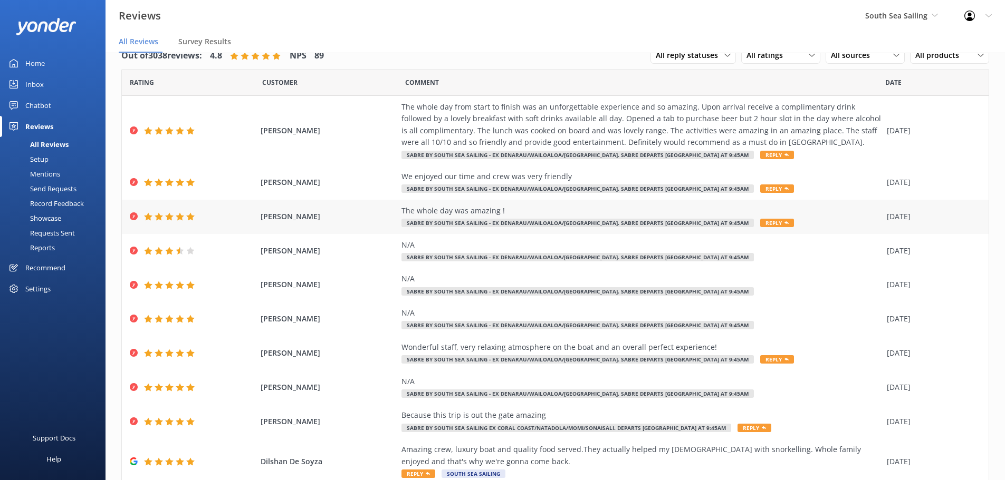
scroll to position [60, 0]
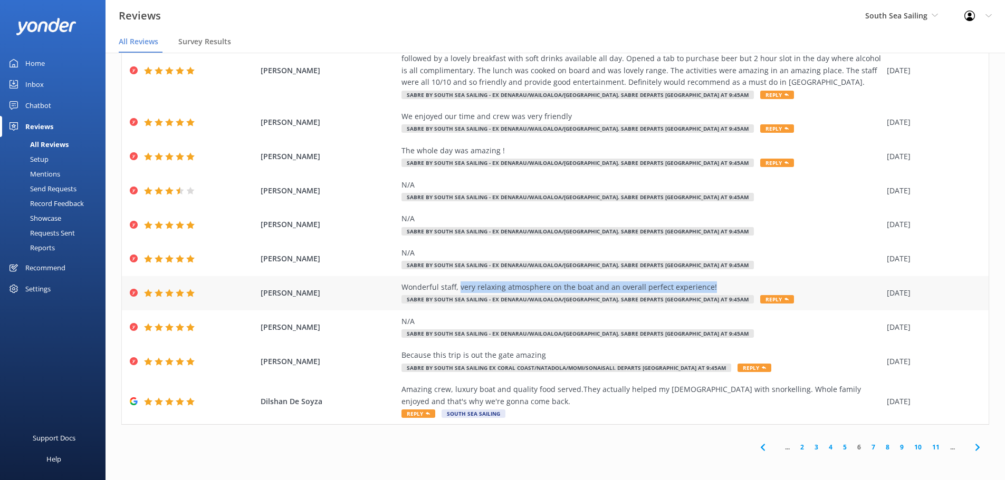
drag, startPoint x: 710, startPoint y: 284, endPoint x: 454, endPoint y: 289, distance: 255.8
click at [454, 289] on div "Wonderful staff, very relaxing atmosphere on the boat and an overall perfect ex…" at bounding box center [641, 288] width 480 height 12
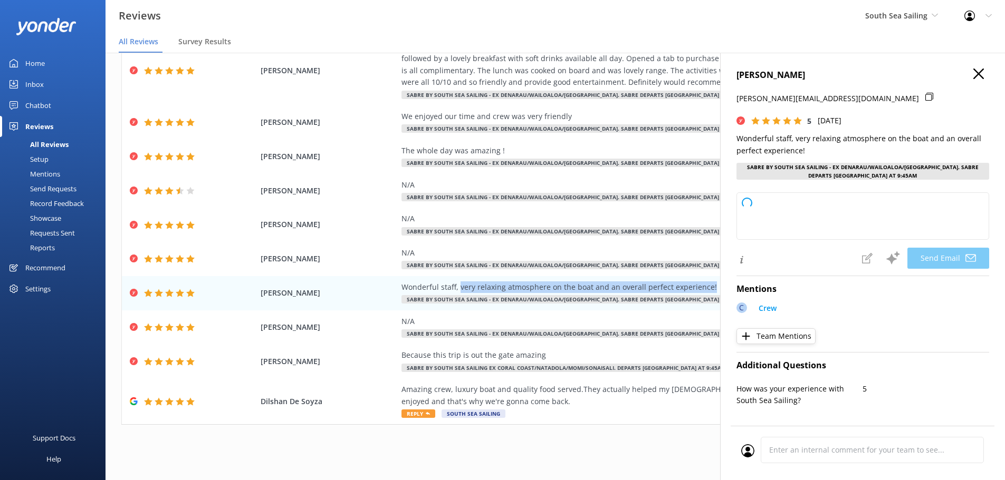
copy div "very relaxing atmosphere on the boat and an overall perfect experience!"
type textarea "Thank you so much, CASTRISOS! We're thrilled to hear you enjoyed your experienc…"
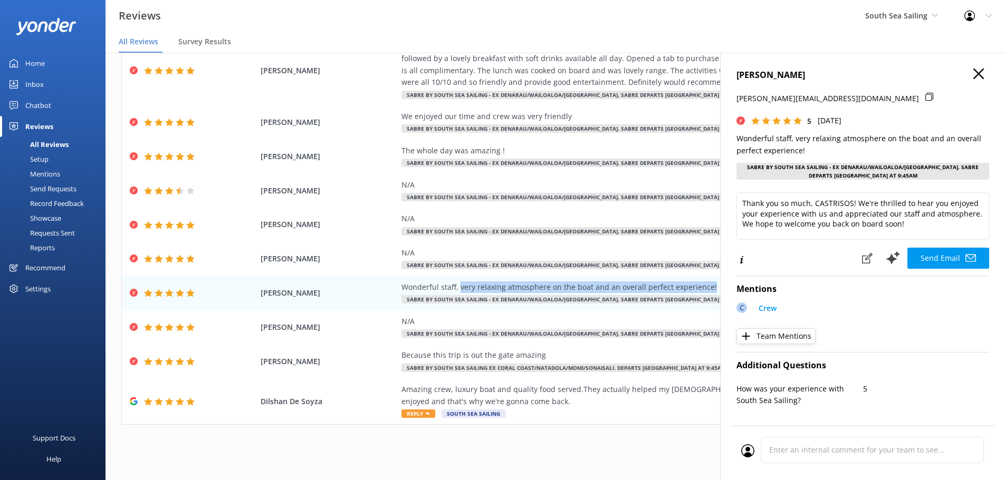
click at [973, 71] on icon "button" at bounding box center [978, 74] width 11 height 11
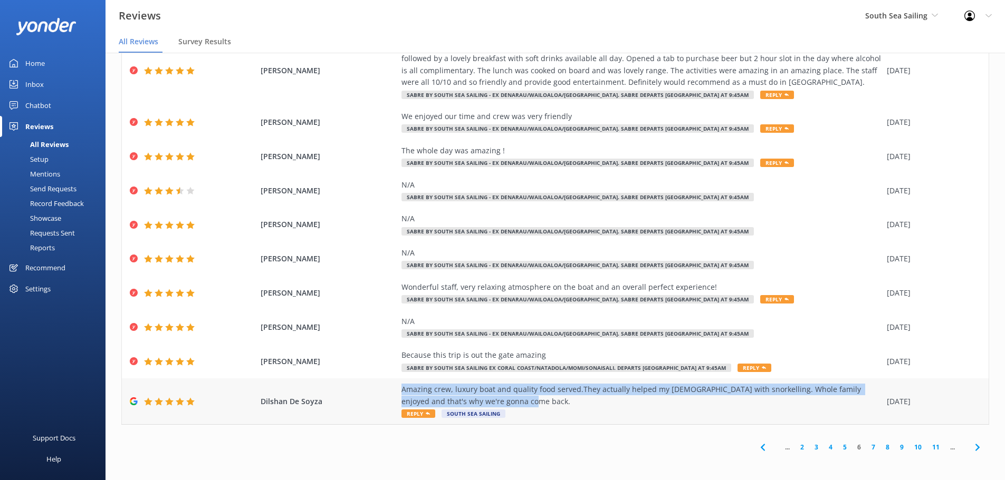
drag, startPoint x: 397, startPoint y: 388, endPoint x: 535, endPoint y: 401, distance: 138.3
click at [526, 401] on div "Amazing crew, luxury boat and quality food served.They actually helped my [DEMO…" at bounding box center [641, 396] width 480 height 24
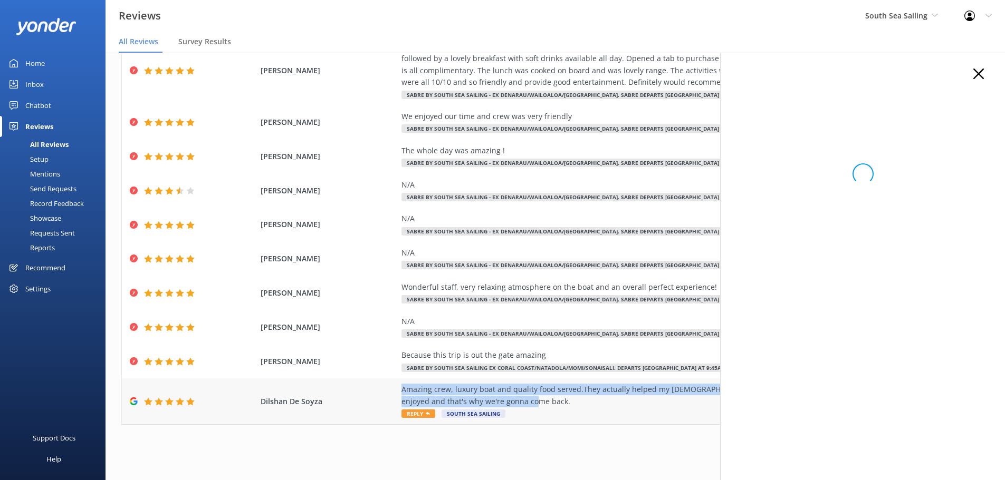
click at [536, 401] on div "Amazing crew, luxury boat and quality food served.They actually helped my [DEMO…" at bounding box center [641, 396] width 480 height 24
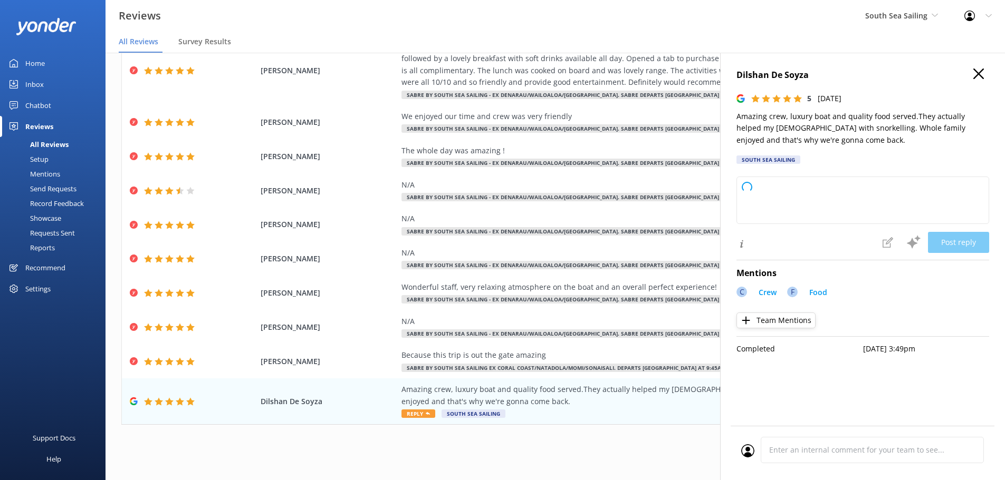
type textarea "Thank you so much for your wonderful feedback! We're thrilled to hear your fami…"
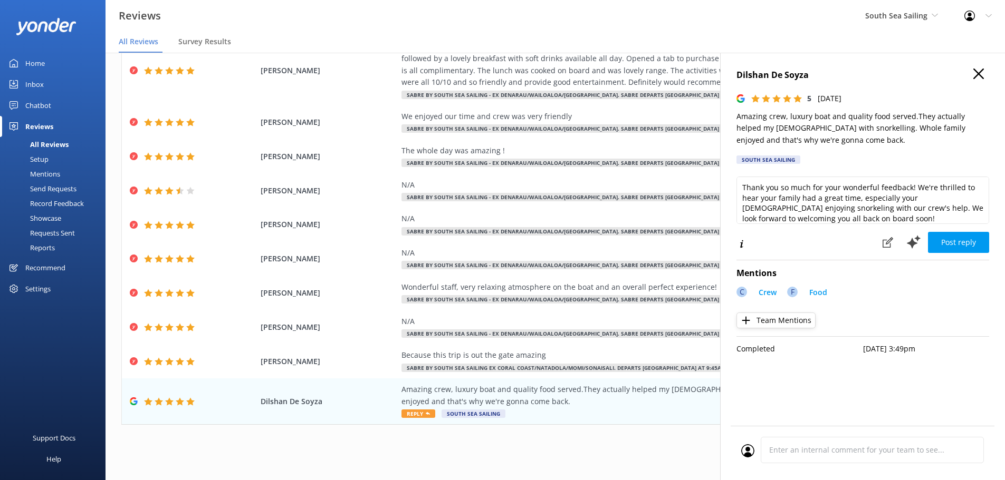
click at [981, 74] on icon "button" at bounding box center [978, 74] width 11 height 11
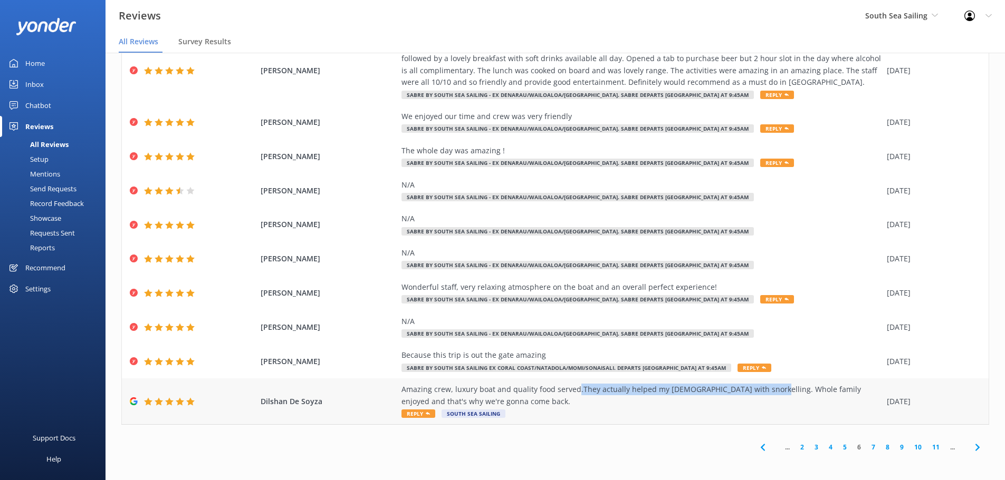
drag, startPoint x: 570, startPoint y: 389, endPoint x: 751, endPoint y: 392, distance: 180.4
click at [751, 392] on div "Amazing crew, luxury boat and quality food served.They actually helped my [DEMO…" at bounding box center [641, 396] width 480 height 24
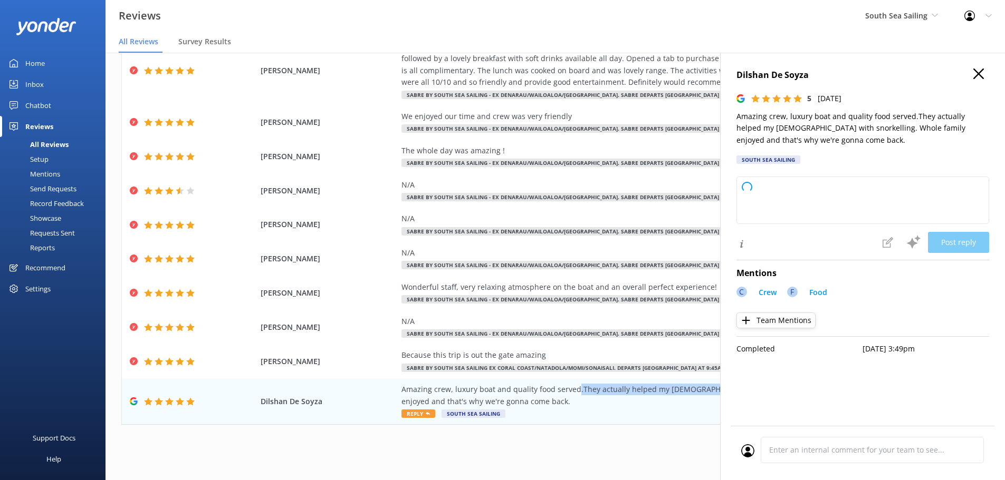
type textarea "Thank you so much for your wonderful feedback! We're thrilled to hear your whol…"
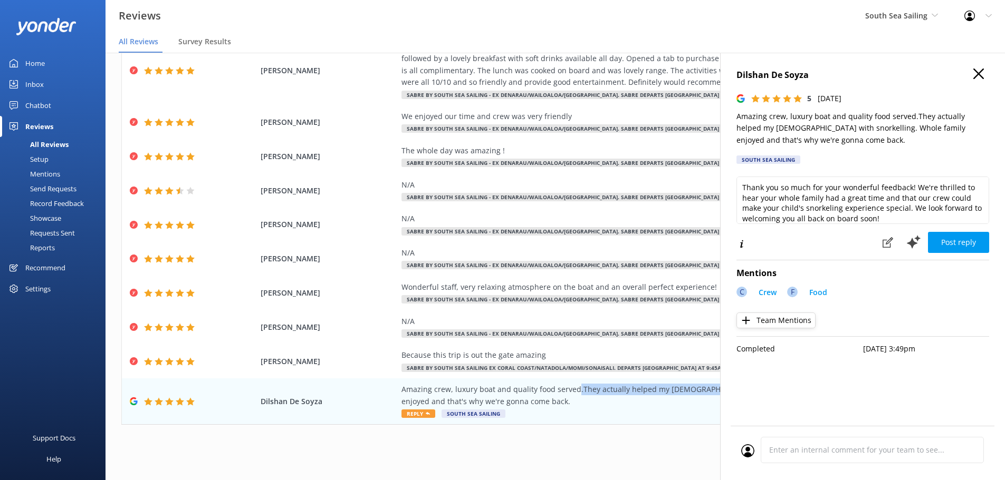
click at [974, 73] on icon "button" at bounding box center [978, 74] width 11 height 11
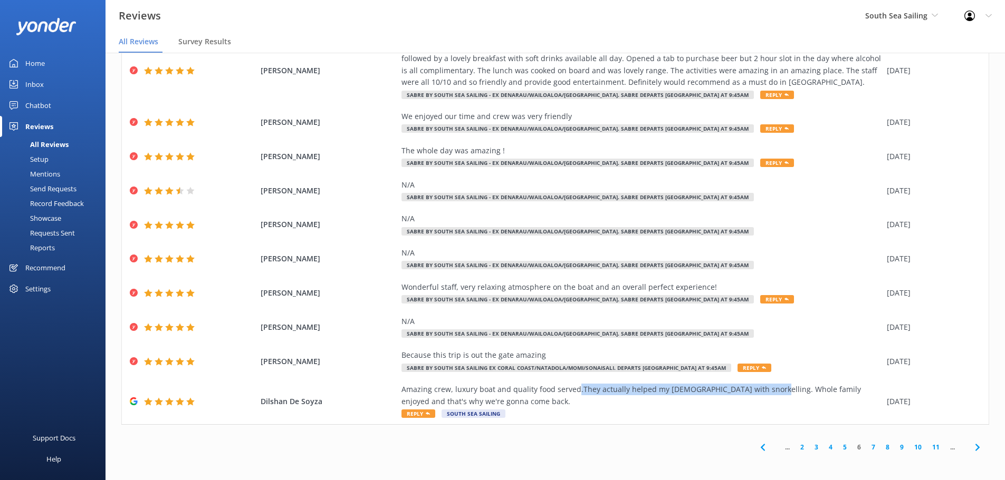
click at [470, 440] on div "... 2 3 4 5 6 7 8 9 10 11 ..." at bounding box center [555, 448] width 868 height 24
click at [971, 443] on icon at bounding box center [977, 447] width 13 height 13
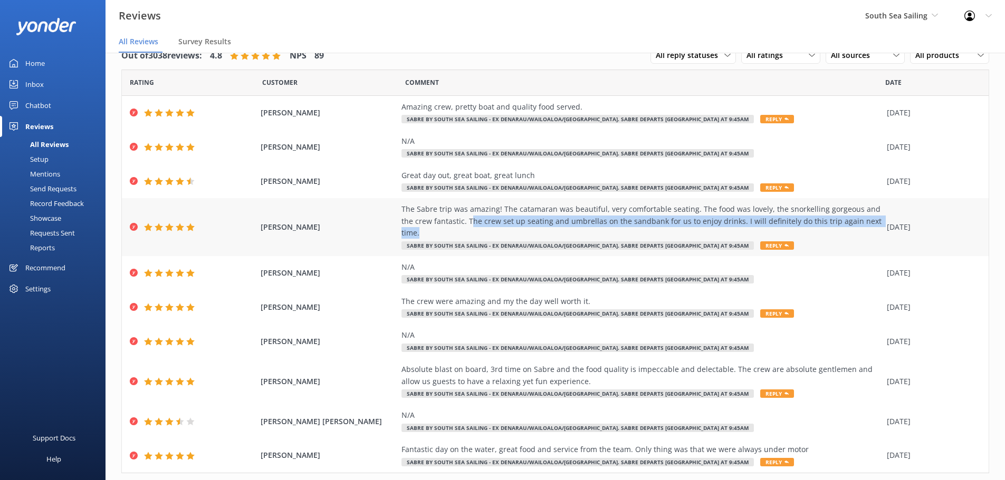
drag, startPoint x: 867, startPoint y: 219, endPoint x: 451, endPoint y: 221, distance: 415.6
click at [451, 221] on div "The Sabre trip was amazing! The catamaran was beautiful, very comfortable seati…" at bounding box center [641, 221] width 480 height 35
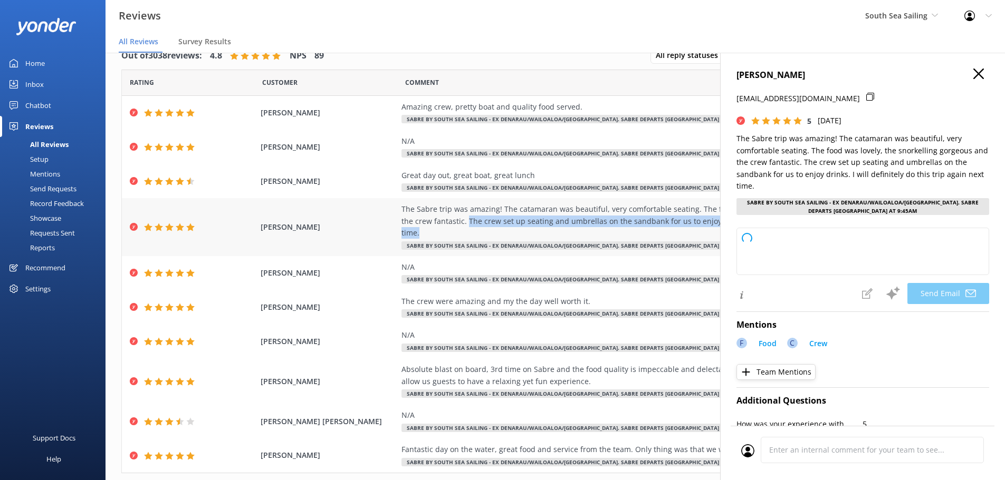
type textarea "Thank you so much for your wonderful review, [PERSON_NAME]! We're thrilled to h…"
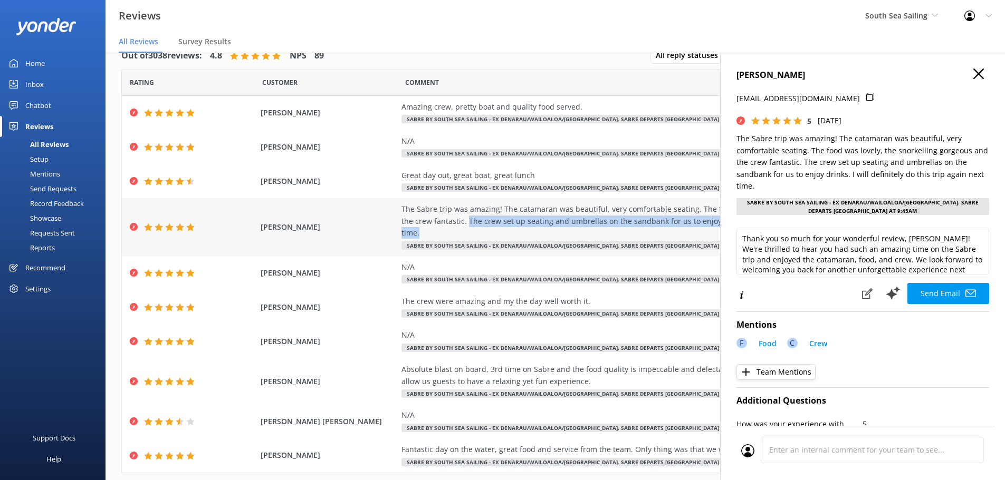
copy div "The crew set up seating and umbrellas on the sandbank for us to enjoy drinks. I…"
click at [974, 75] on icon "button" at bounding box center [978, 74] width 11 height 11
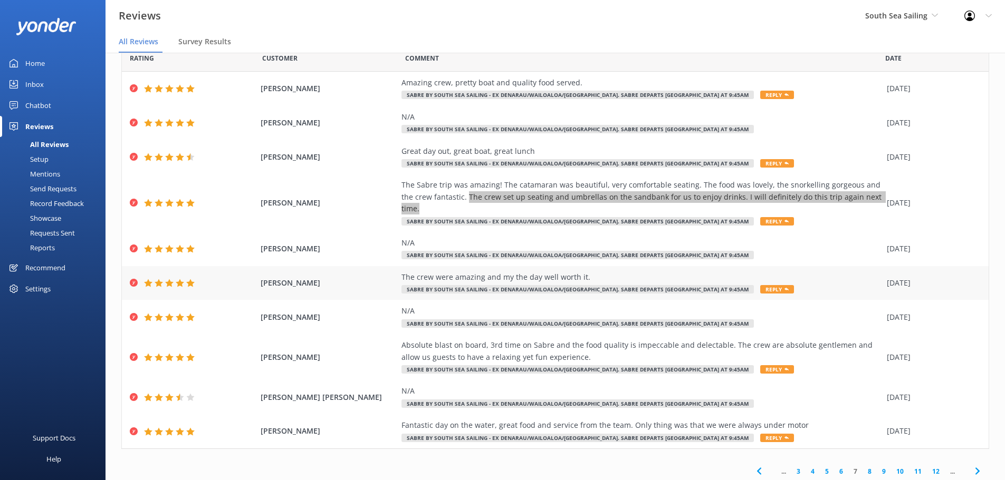
scroll to position [37, 0]
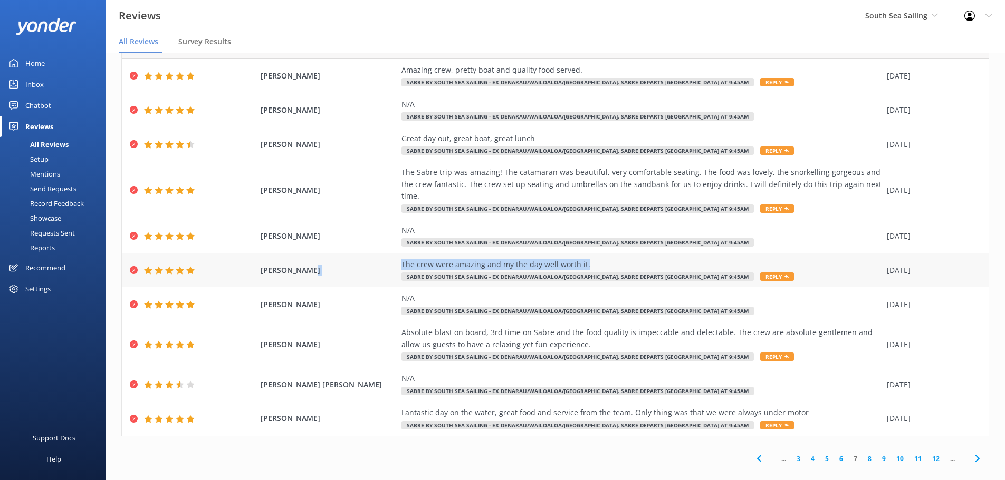
drag, startPoint x: 586, startPoint y: 254, endPoint x: 387, endPoint y: 261, distance: 199.5
click at [387, 261] on div "[PERSON_NAME] The crew were amazing and my the day well worth it. SABRE by Sout…" at bounding box center [555, 271] width 867 height 34
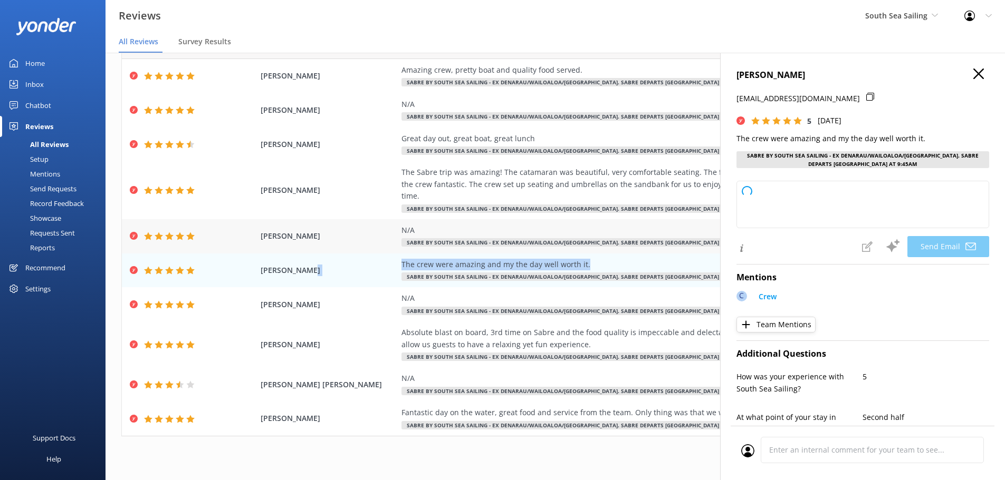
type textarea "Thank you so much for your wonderful review, [PERSON_NAME]! We're thrilled to h…"
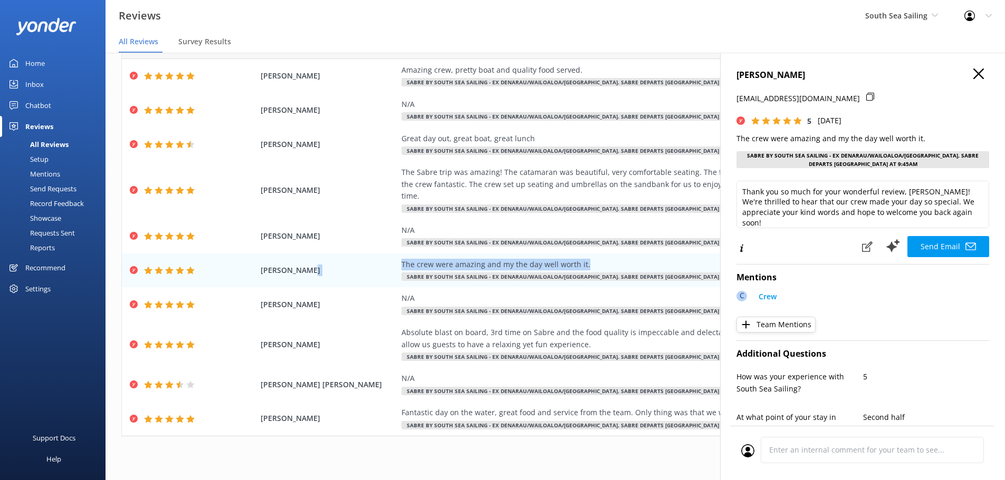
click at [973, 73] on icon "button" at bounding box center [978, 74] width 11 height 11
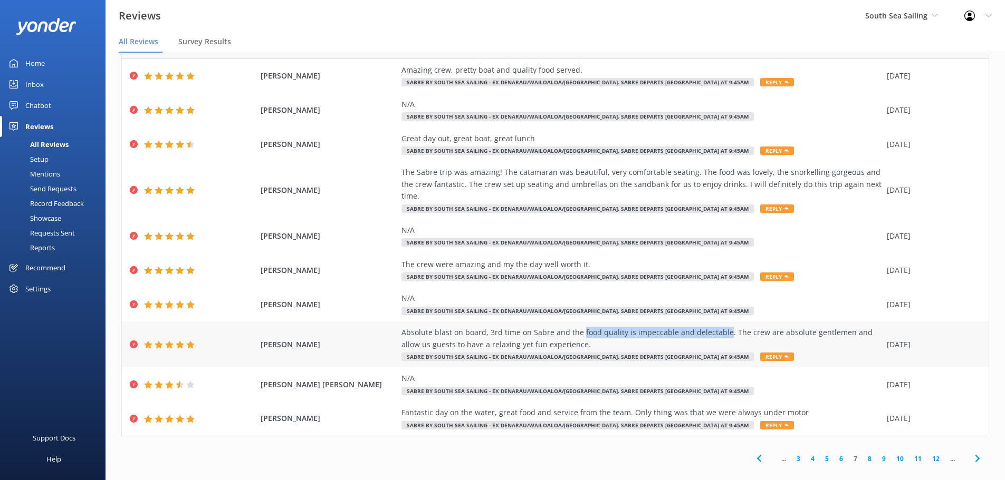
drag, startPoint x: 717, startPoint y: 321, endPoint x: 574, endPoint y: 324, distance: 143.0
click at [574, 327] on div "Absolute blast on board, 3rd time on Sabre and the food quality is impeccable a…" at bounding box center [641, 339] width 480 height 24
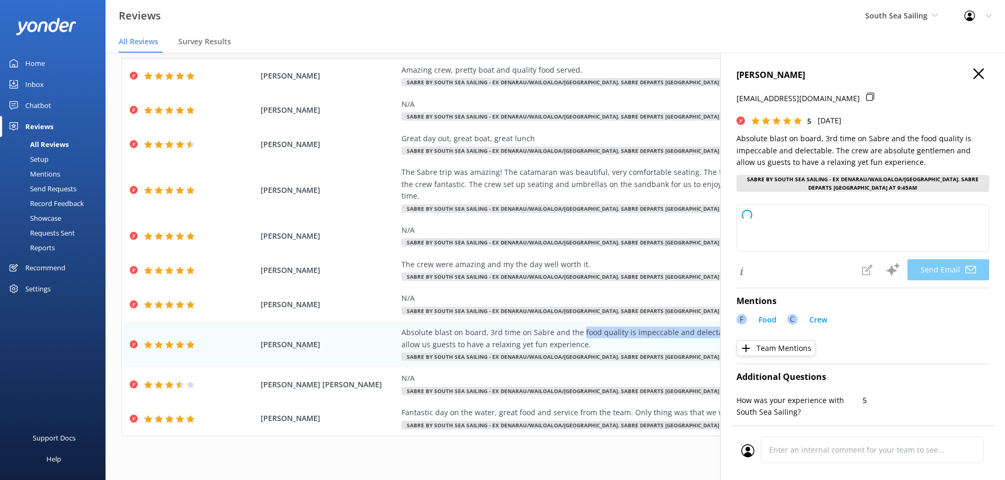
type textarea "Thank you so much, [PERSON_NAME]! We’re thrilled to hear you enjoyed your third…"
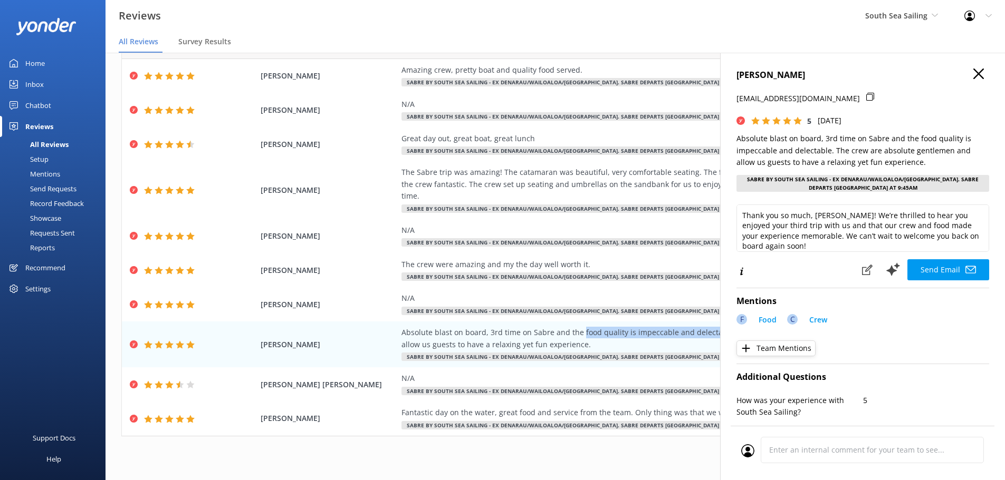
click at [973, 72] on use "button" at bounding box center [978, 74] width 11 height 11
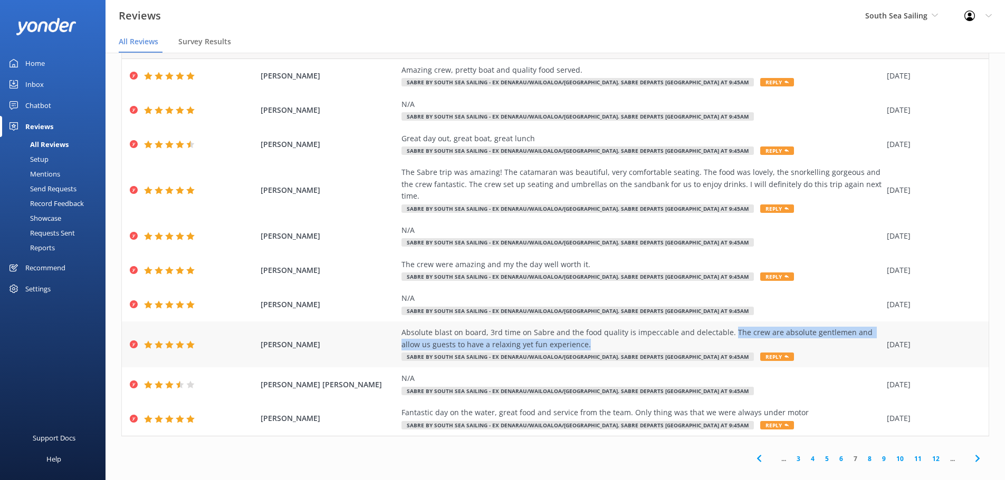
drag, startPoint x: 719, startPoint y: 321, endPoint x: 720, endPoint y: 336, distance: 15.3
click at [720, 336] on div "Absolute blast on board, 3rd time on Sabre and the food quality is impeccable a…" at bounding box center [641, 339] width 480 height 24
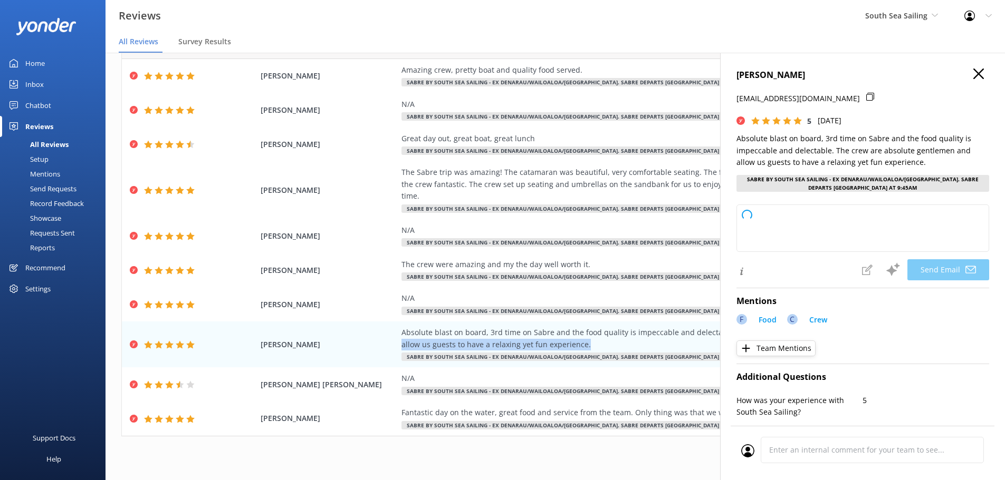
type textarea "Thank you so much, [PERSON_NAME], for your wonderful feedback and for choosing …"
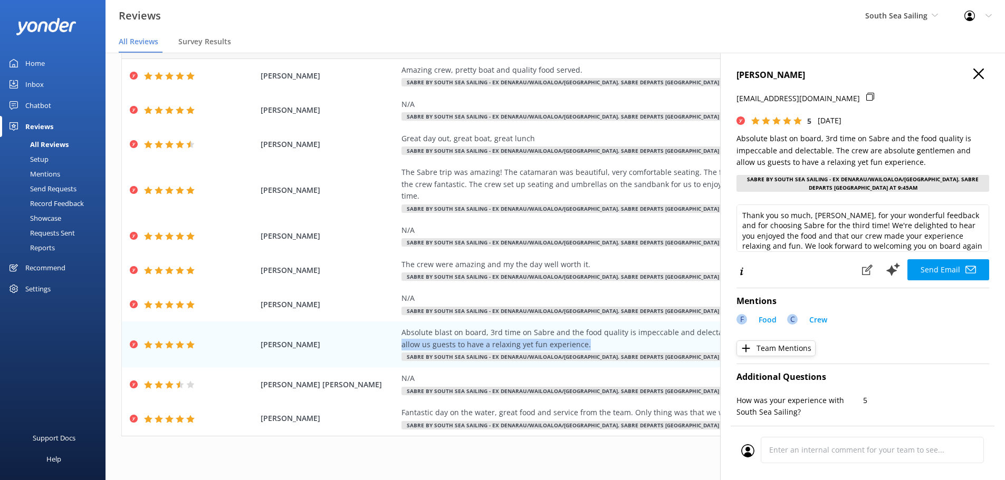
click at [973, 75] on use "button" at bounding box center [978, 74] width 11 height 11
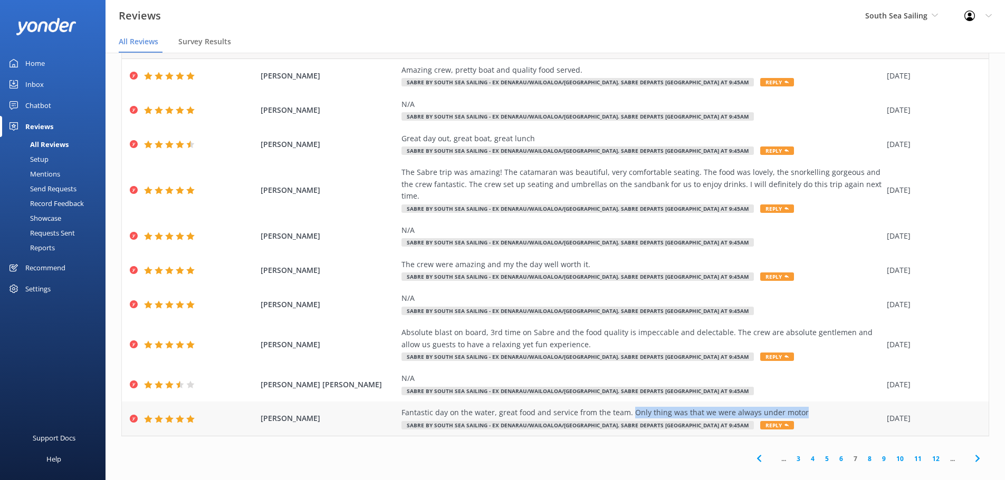
drag, startPoint x: 794, startPoint y: 403, endPoint x: 623, endPoint y: 406, distance: 171.4
click at [623, 407] on div "Fantastic day on the water, great food and service from the team. Only thing wa…" at bounding box center [641, 413] width 480 height 12
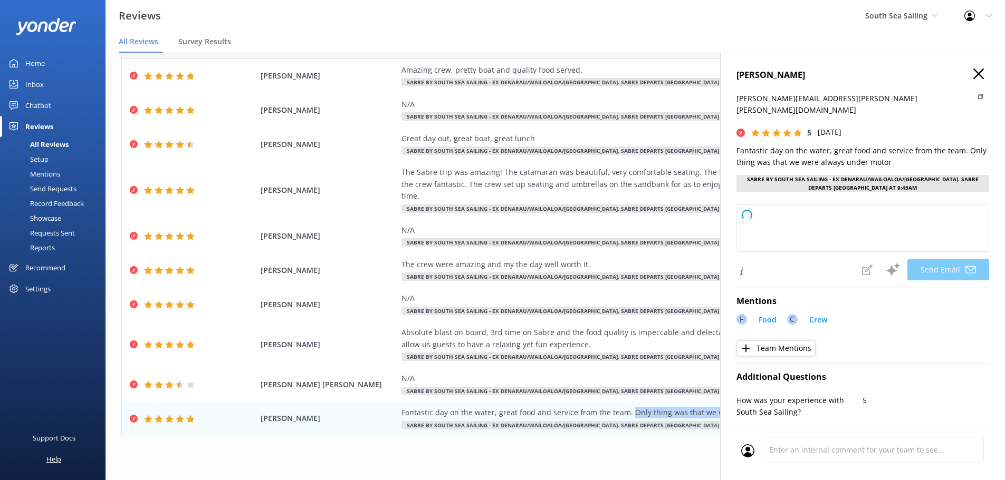
type textarea "Thank you so much, [PERSON_NAME], for your wonderful feedback! We're delighted …"
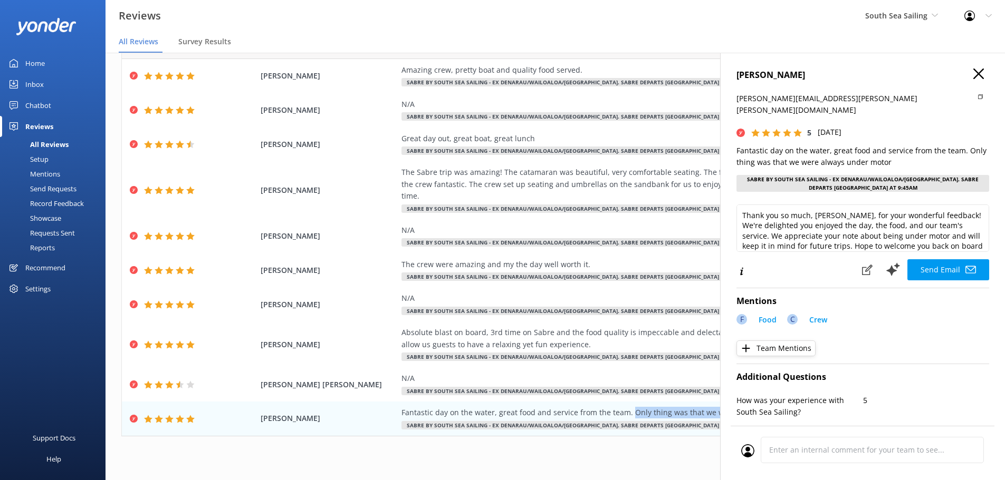
click at [973, 73] on use "button" at bounding box center [978, 74] width 11 height 11
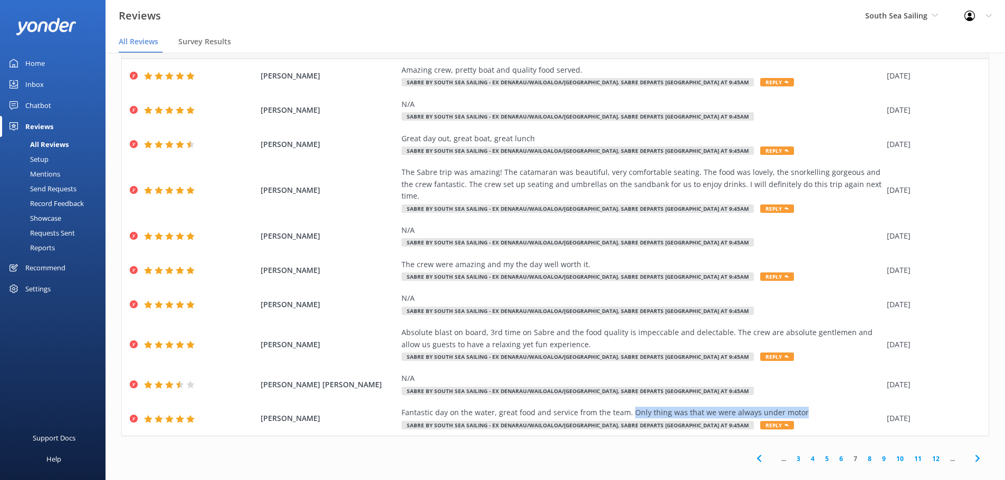
click at [971, 453] on icon at bounding box center [977, 459] width 13 height 13
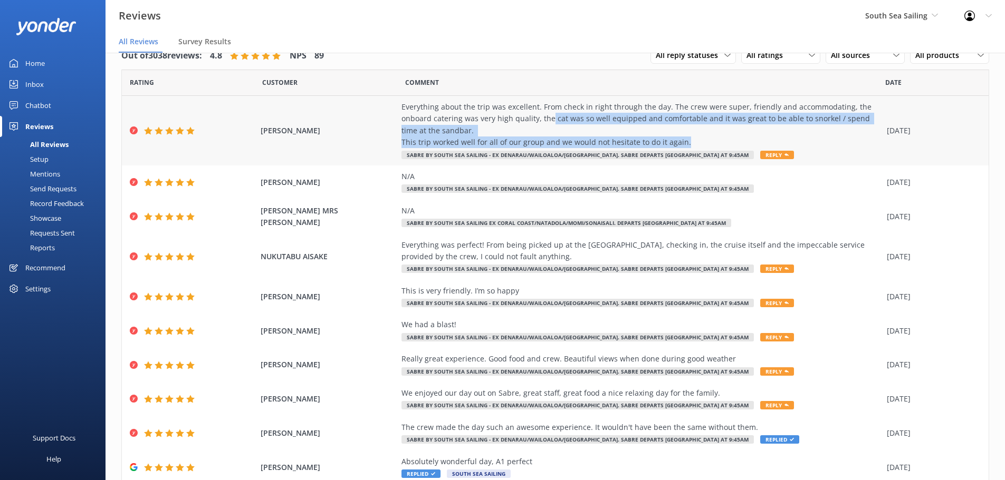
drag, startPoint x: 546, startPoint y: 119, endPoint x: 707, endPoint y: 141, distance: 162.8
click at [707, 142] on div "Everything about the trip was excellent. From check in right through the day. T…" at bounding box center [641, 124] width 480 height 47
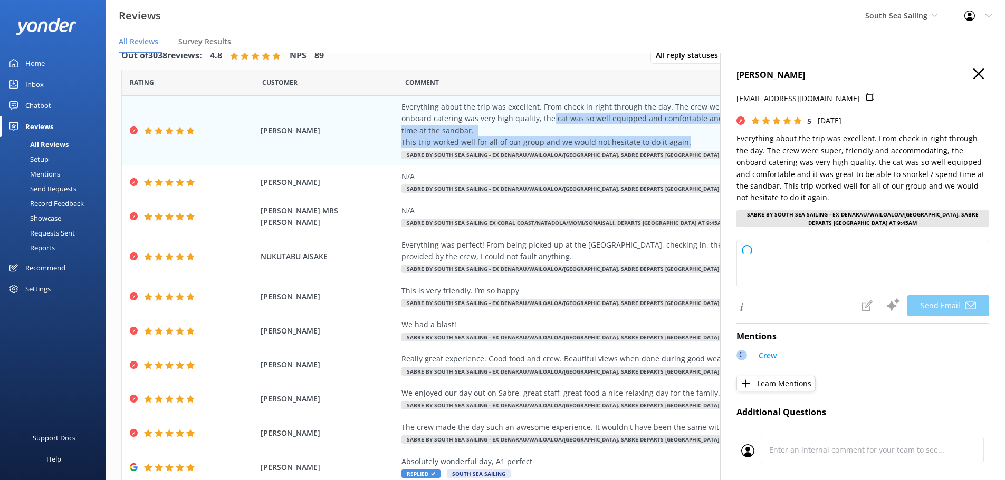
type textarea "Thank you so much, [PERSON_NAME], for your wonderful review! We're thrilled to …"
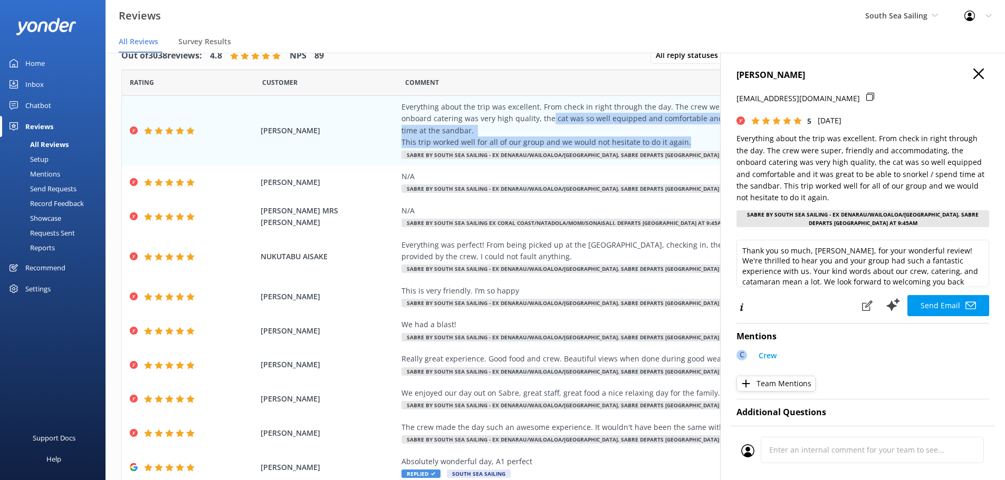
click at [973, 74] on icon "button" at bounding box center [978, 74] width 11 height 11
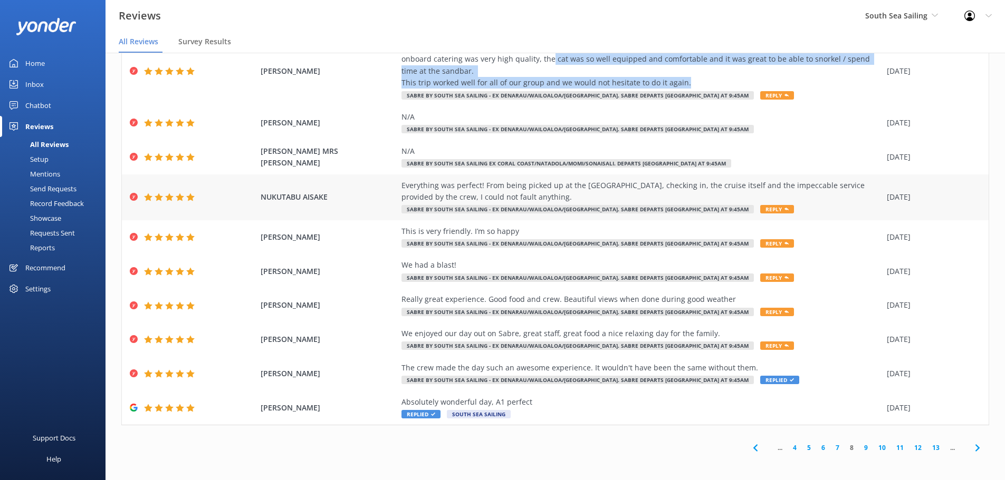
scroll to position [60, 0]
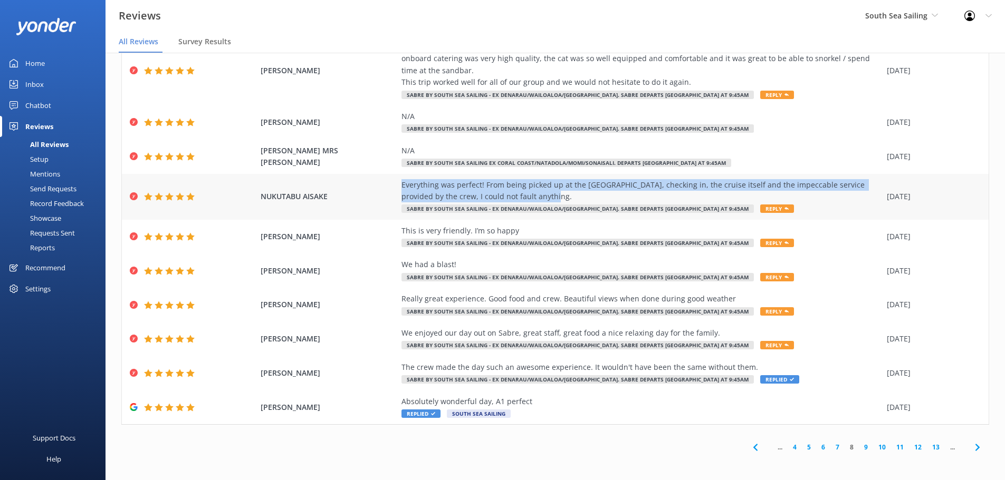
drag, startPoint x: 397, startPoint y: 182, endPoint x: 632, endPoint y: 198, distance: 235.8
click at [632, 198] on div "Everything was perfect! From being picked up at the [GEOGRAPHIC_DATA], checking…" at bounding box center [641, 191] width 480 height 24
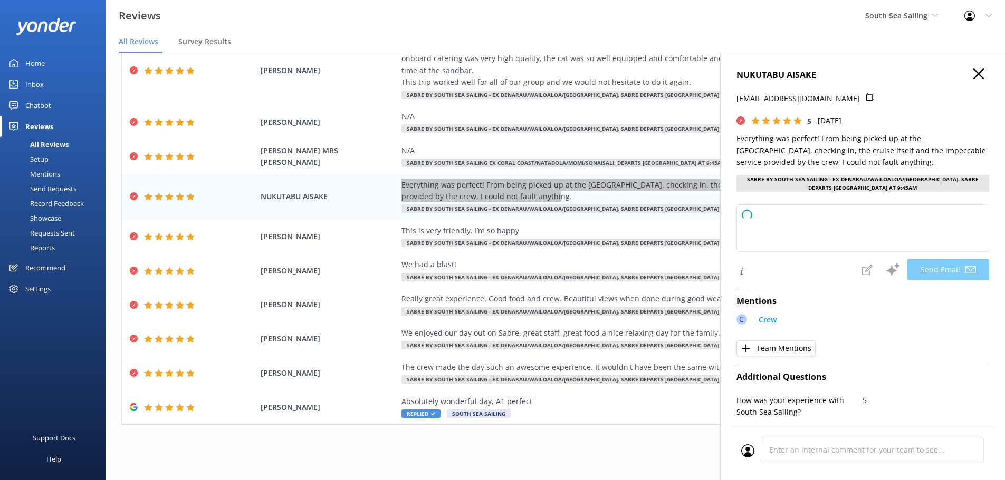
type textarea "Thank you so much, Nukutabu, for your wonderful feedback! We're thrilled to hea…"
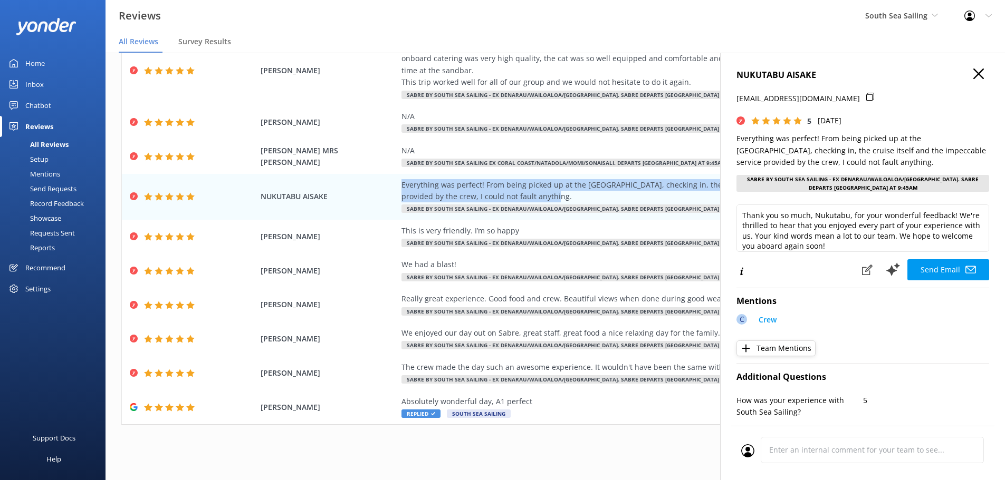
click at [973, 72] on icon "button" at bounding box center [978, 74] width 11 height 11
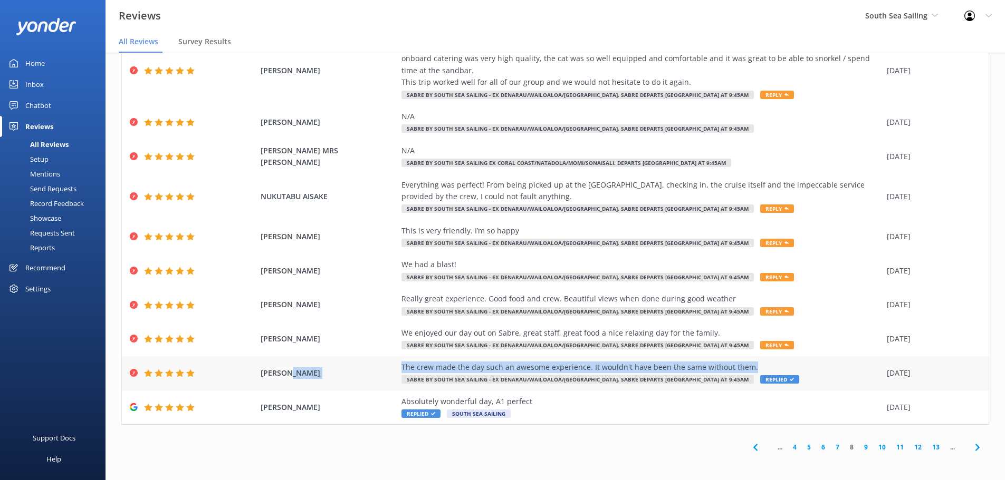
drag, startPoint x: 751, startPoint y: 368, endPoint x: 388, endPoint y: 362, distance: 363.4
click at [388, 362] on div "[PERSON_NAME] The crew made the day such an awesome experience. It wouldn't hav…" at bounding box center [555, 374] width 867 height 34
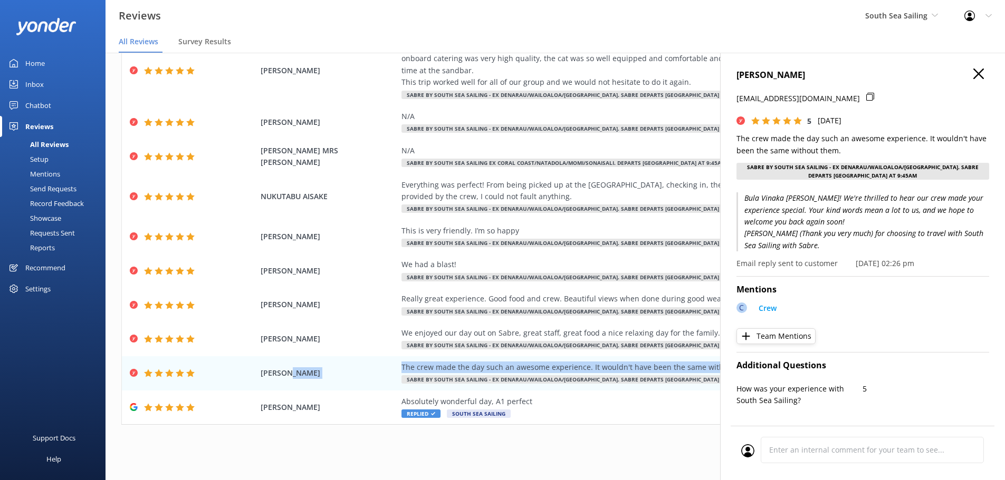
click at [973, 79] on button "button" at bounding box center [978, 75] width 11 height 12
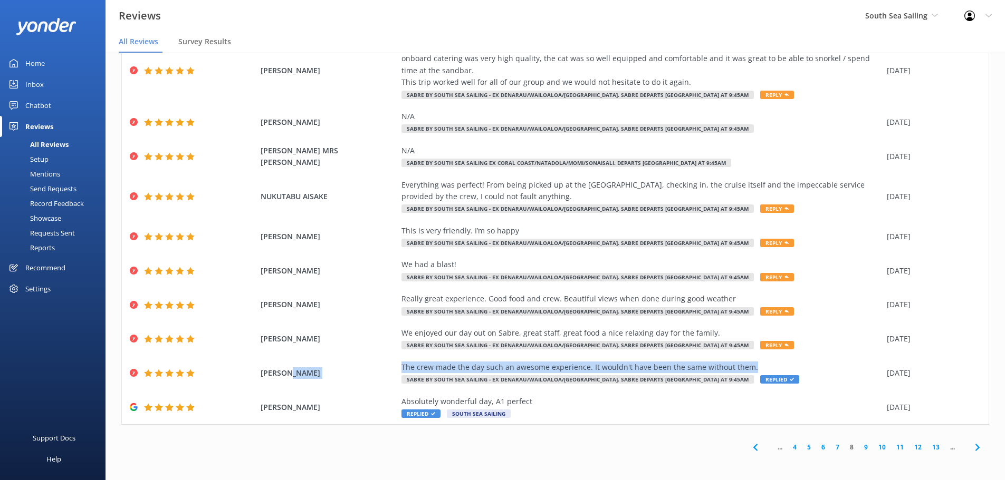
click at [971, 446] on icon at bounding box center [977, 447] width 13 height 13
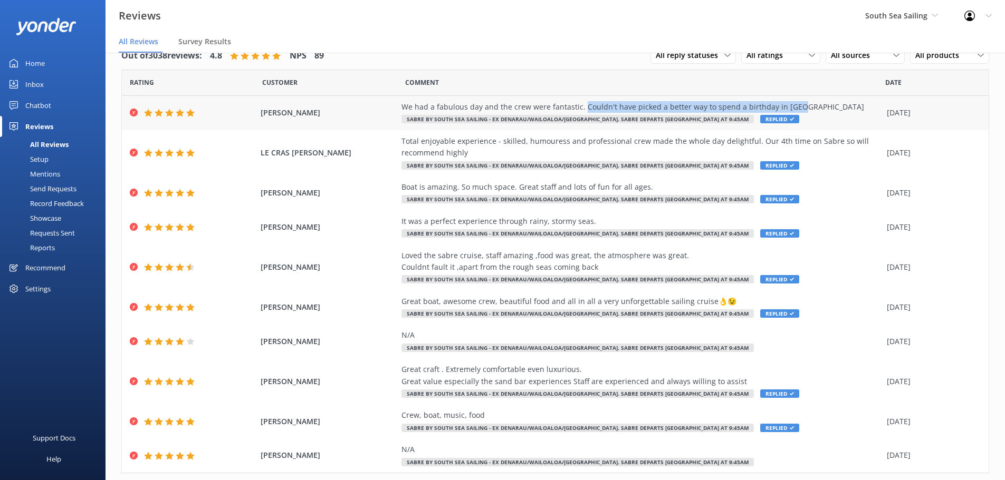
drag, startPoint x: 786, startPoint y: 107, endPoint x: 576, endPoint y: 109, distance: 209.9
click at [576, 109] on div "We had a fabulous day and the crew were fantastic. Couldn't have picked a bette…" at bounding box center [641, 107] width 480 height 12
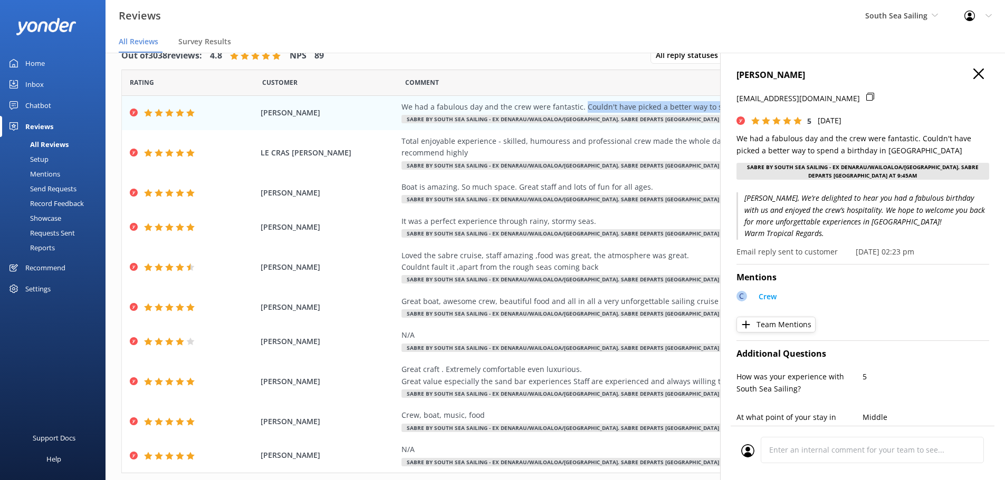
click at [973, 77] on icon "button" at bounding box center [978, 74] width 11 height 11
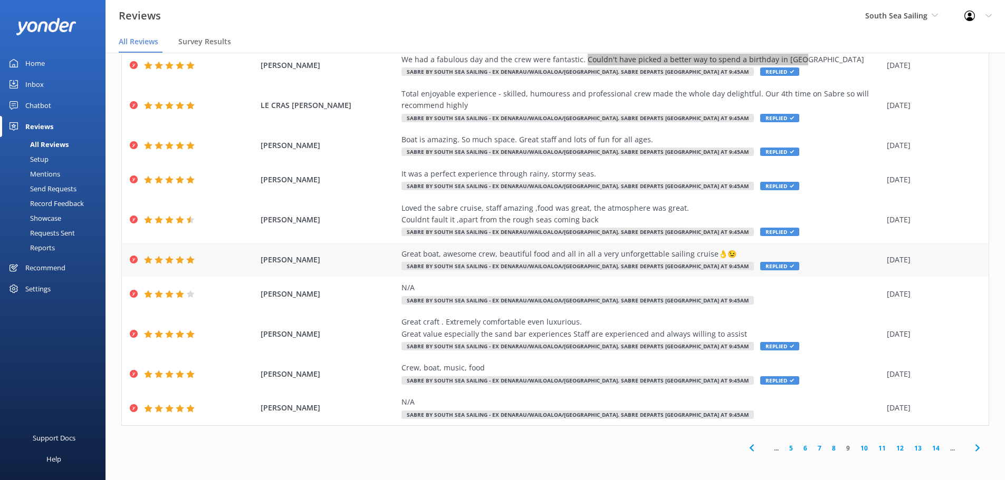
scroll to position [49, 0]
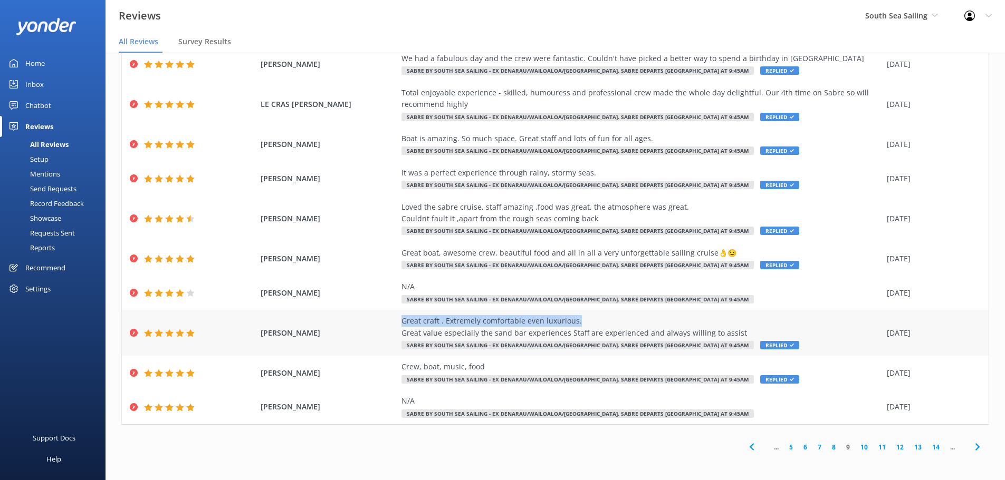
drag, startPoint x: 578, startPoint y: 320, endPoint x: 397, endPoint y: 325, distance: 180.4
click at [401, 325] on div "Great craft . Extremely comfortable even luxurious. Great value especially the …" at bounding box center [641, 327] width 480 height 24
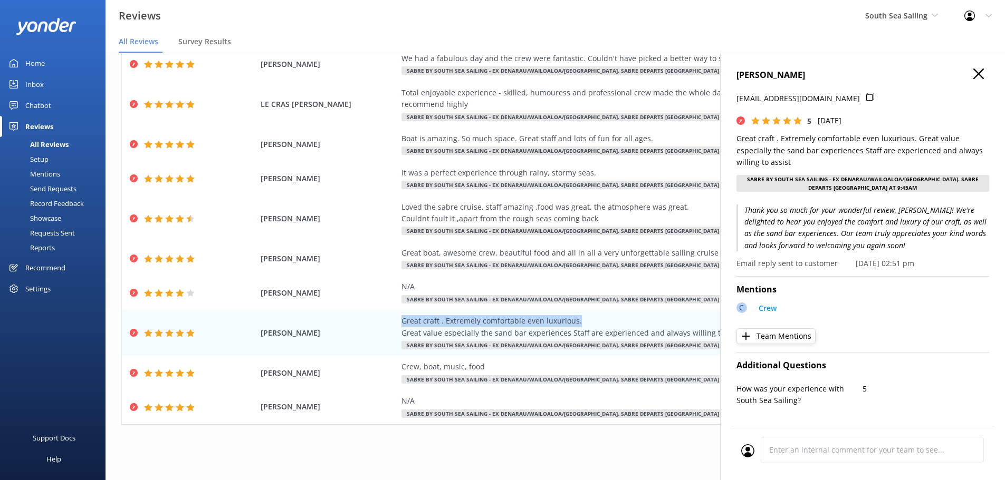
click at [973, 73] on use "button" at bounding box center [978, 74] width 11 height 11
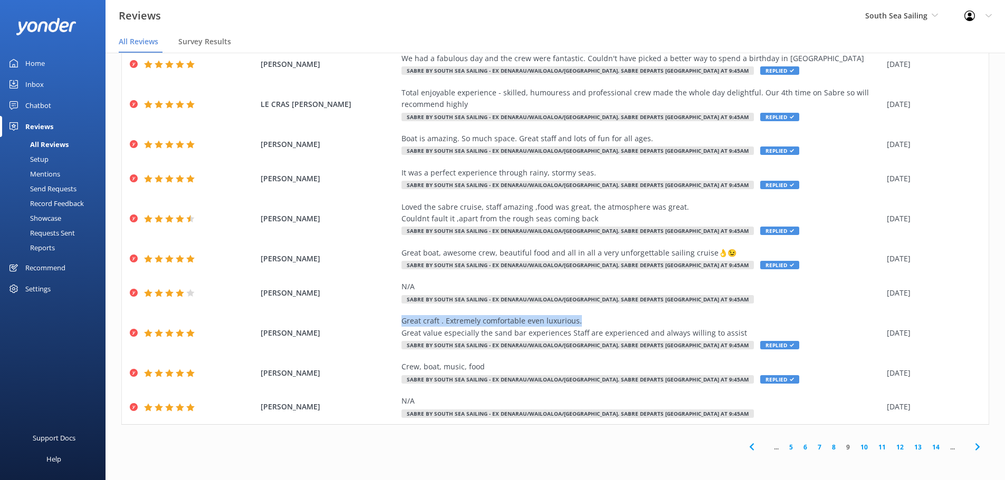
click at [975, 448] on use at bounding box center [977, 447] width 4 height 7
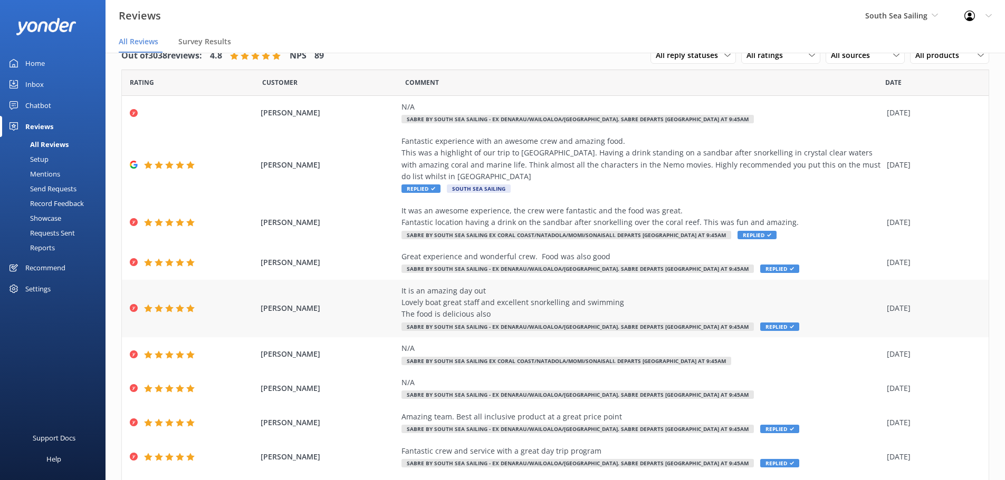
scroll to position [72, 0]
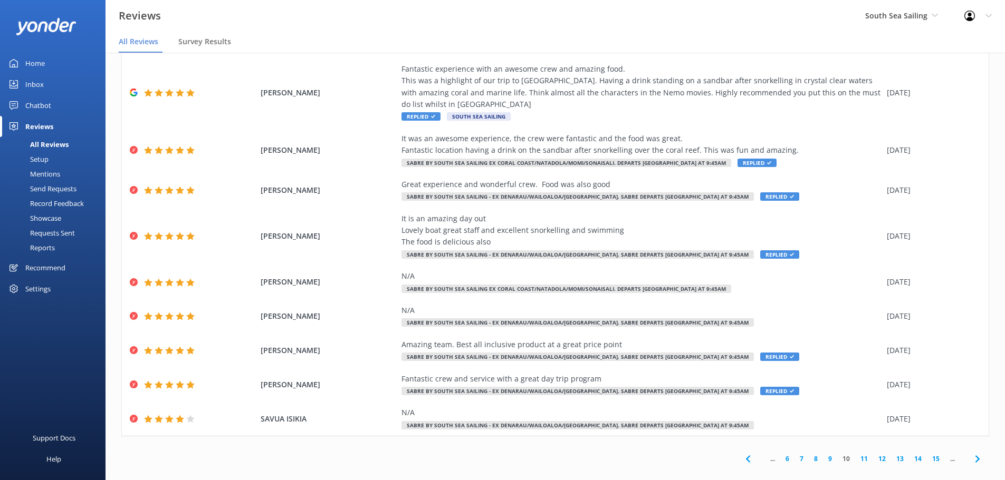
click at [742, 453] on icon at bounding box center [748, 459] width 13 height 13
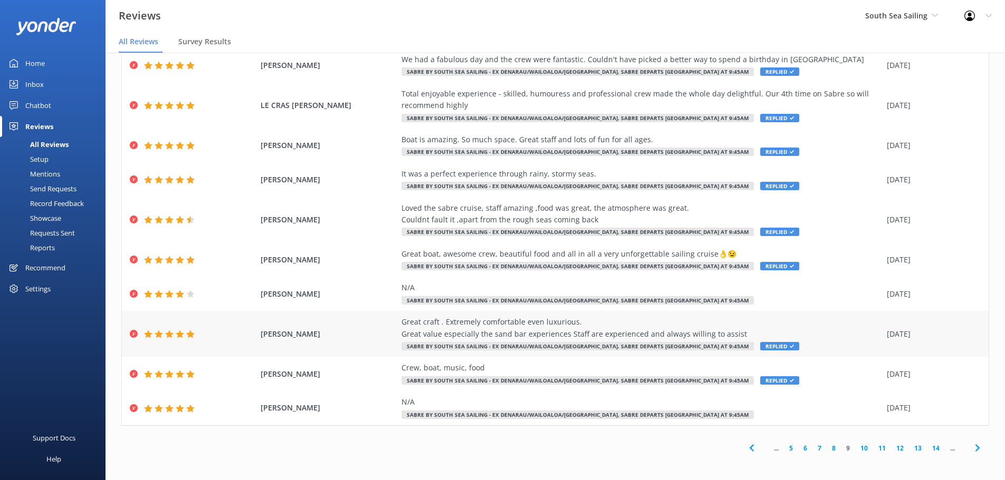
scroll to position [49, 0]
click at [973, 448] on icon at bounding box center [977, 447] width 13 height 13
